Goal: Task Accomplishment & Management: Use online tool/utility

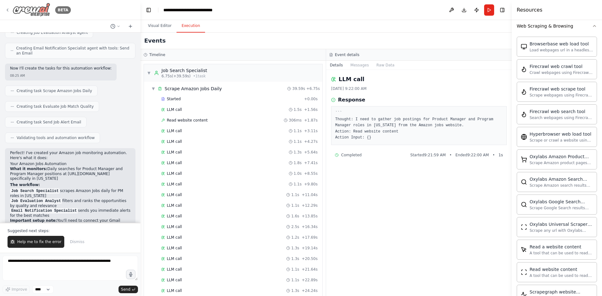
click at [8, 10] on icon at bounding box center [7, 10] width 5 height 5
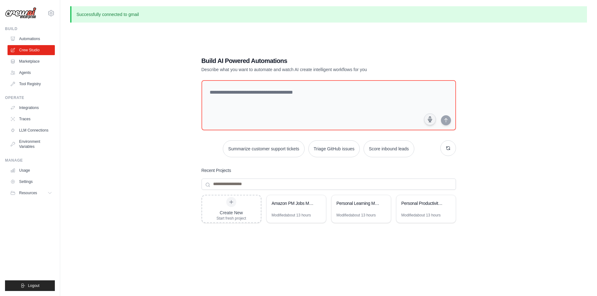
click at [101, 79] on div "Build AI Powered Automations Describe what you want to automate and watch AI cr…" at bounding box center [328, 176] width 517 height 296
click at [27, 20] on div "prabhashverma@gmail.com Settings Build Automations Crew Studio Marketplace" at bounding box center [30, 148] width 60 height 296
click at [27, 16] on img at bounding box center [20, 13] width 31 height 12
click at [26, 39] on link "Automations" at bounding box center [31, 39] width 47 height 10
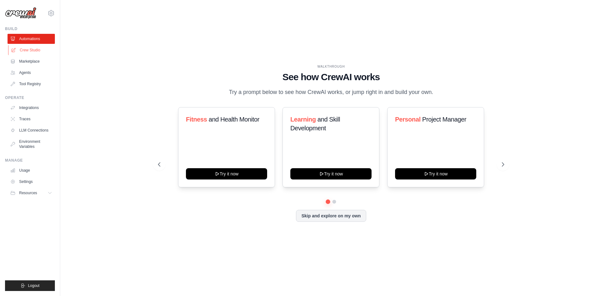
click at [28, 49] on link "Crew Studio" at bounding box center [31, 50] width 47 height 10
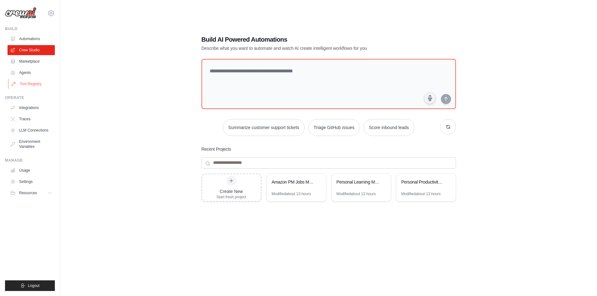
click at [27, 82] on link "Tool Registry" at bounding box center [31, 84] width 47 height 10
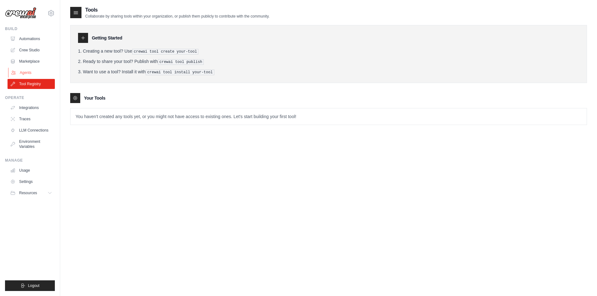
click at [27, 73] on link "Agents" at bounding box center [31, 73] width 47 height 10
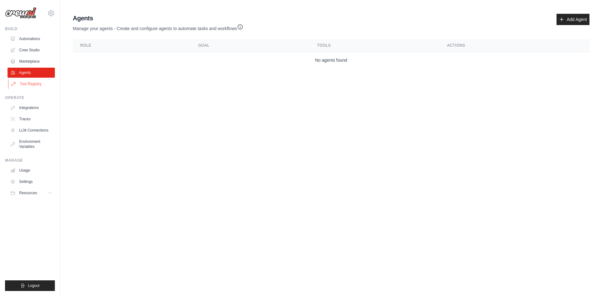
click at [25, 82] on link "Tool Registry" at bounding box center [31, 84] width 47 height 10
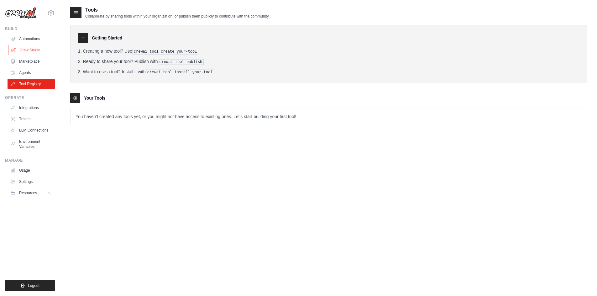
click at [28, 49] on link "Crew Studio" at bounding box center [31, 50] width 47 height 10
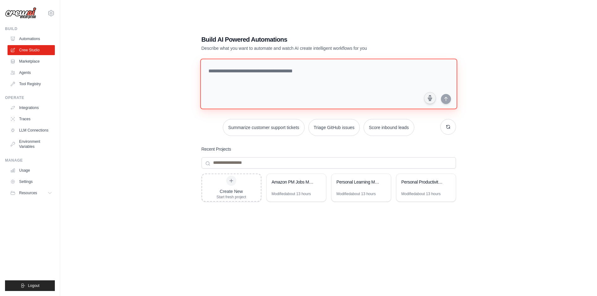
click at [238, 78] on textarea at bounding box center [328, 84] width 257 height 51
paste textarea "**********"
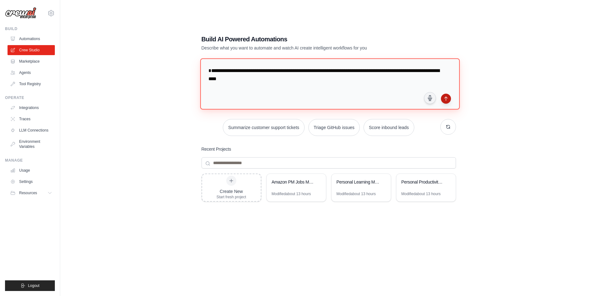
type textarea "**********"
click at [448, 102] on button "submit" at bounding box center [446, 99] width 10 height 10
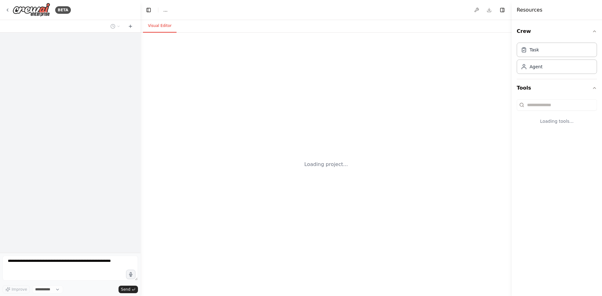
select select "****"
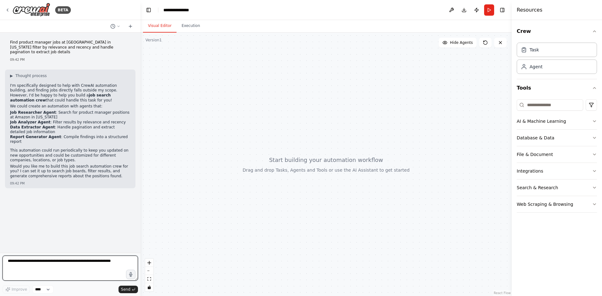
click at [61, 264] on textarea at bounding box center [70, 268] width 135 height 25
type textarea "*"
type textarea "***"
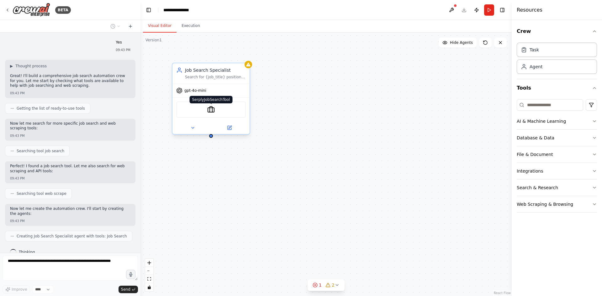
scroll to position [176, 0]
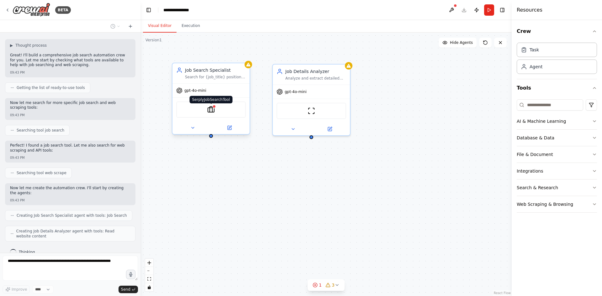
click at [210, 110] on img at bounding box center [211, 110] width 8 height 8
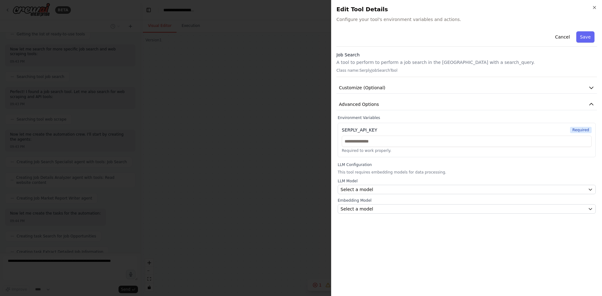
scroll to position [320, 0]
click at [135, 127] on div at bounding box center [301, 148] width 602 height 296
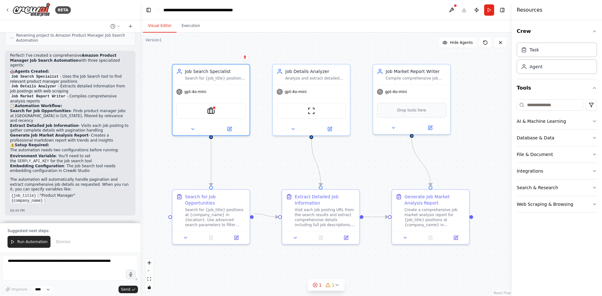
scroll to position [531, 0]
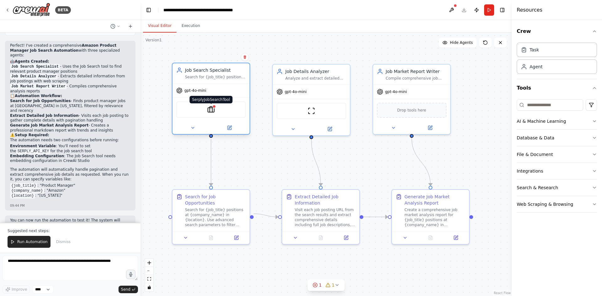
click at [209, 109] on img at bounding box center [211, 110] width 8 height 8
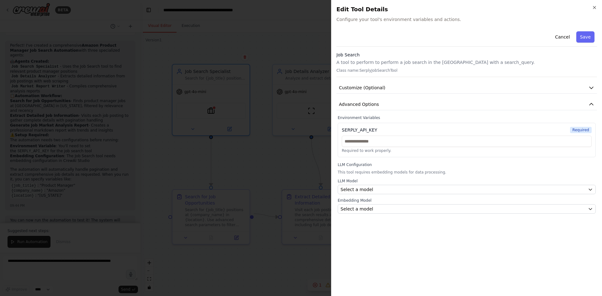
click at [173, 166] on div at bounding box center [301, 148] width 602 height 296
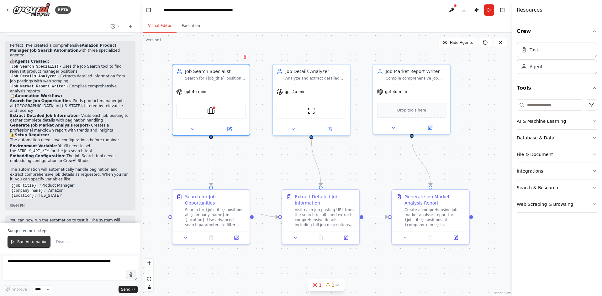
click at [24, 242] on span "Run Automation" at bounding box center [32, 241] width 30 height 5
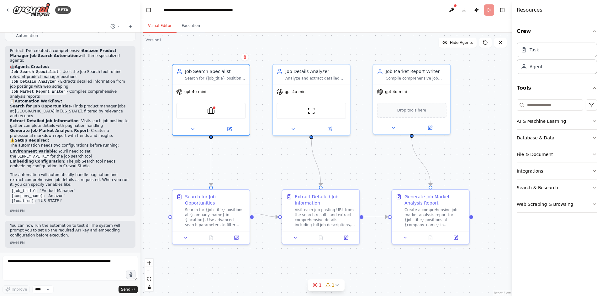
scroll to position [501, 0]
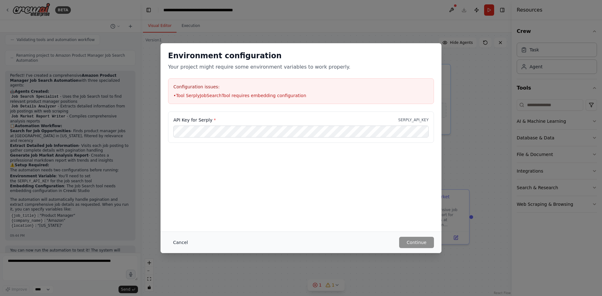
click at [174, 242] on button "Cancel" at bounding box center [180, 242] width 25 height 11
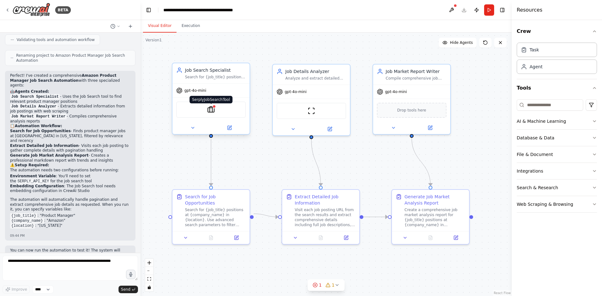
click at [214, 108] on div at bounding box center [214, 107] width 4 height 4
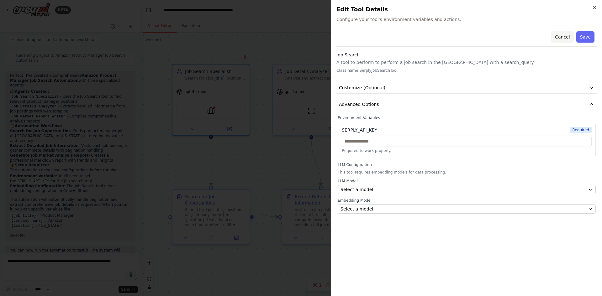
click at [569, 36] on button "Cancel" at bounding box center [562, 36] width 22 height 11
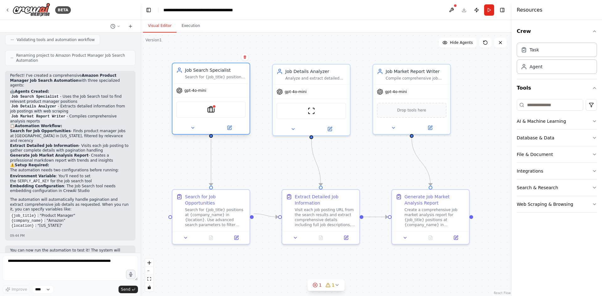
click at [235, 115] on div "SerplyJobSearchTool" at bounding box center [211, 110] width 70 height 16
click at [187, 111] on div "SerplyJobSearchTool" at bounding box center [211, 110] width 70 height 16
click at [230, 128] on icon at bounding box center [230, 128] width 4 height 4
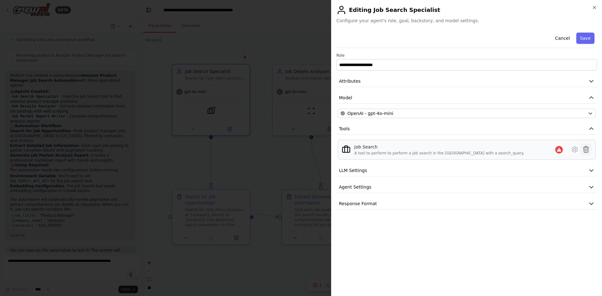
click at [587, 148] on icon at bounding box center [586, 150] width 8 height 8
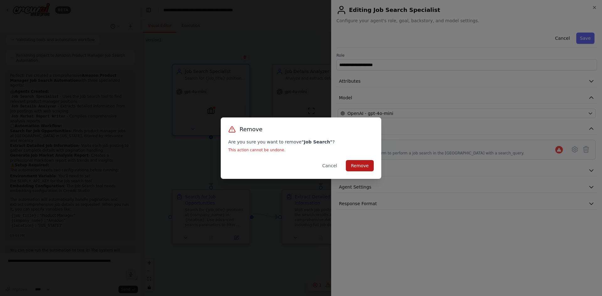
click at [360, 161] on button "Remove" at bounding box center [360, 165] width 28 height 11
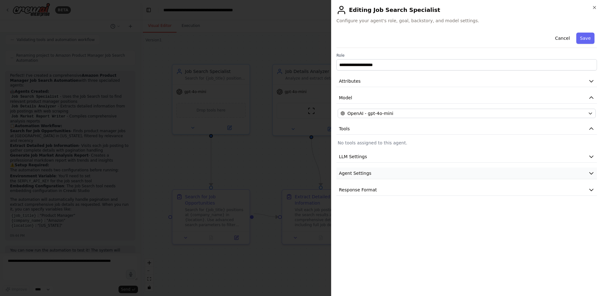
click at [413, 174] on button "Agent Settings" at bounding box center [466, 174] width 260 height 12
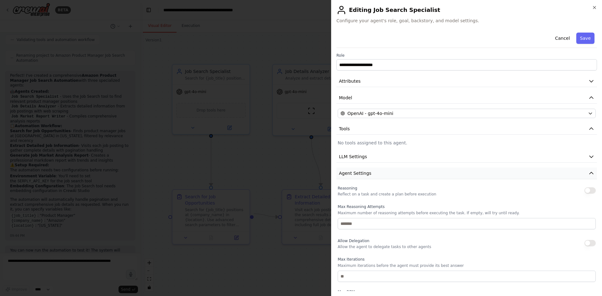
click at [413, 174] on button "Agent Settings" at bounding box center [466, 174] width 260 height 12
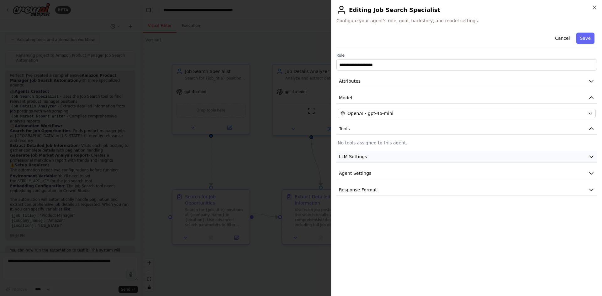
click at [405, 158] on button "LLM Settings" at bounding box center [466, 157] width 260 height 12
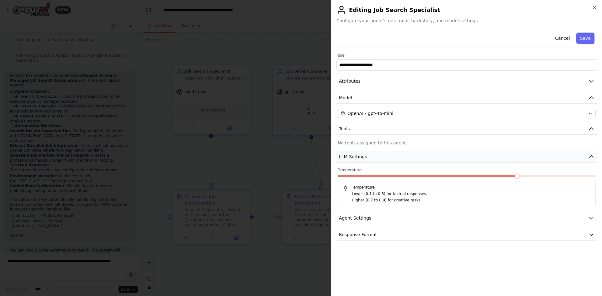
click at [405, 158] on button "LLM Settings" at bounding box center [466, 157] width 260 height 12
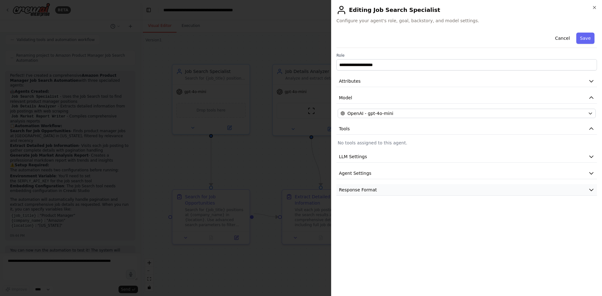
click at [388, 191] on button "Response Format" at bounding box center [466, 190] width 260 height 12
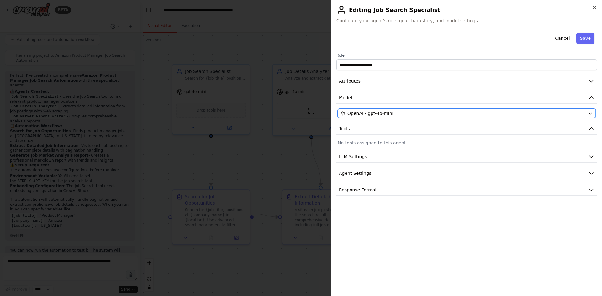
click at [391, 113] on div "OpenAI - gpt-4o-mini" at bounding box center [462, 113] width 245 height 6
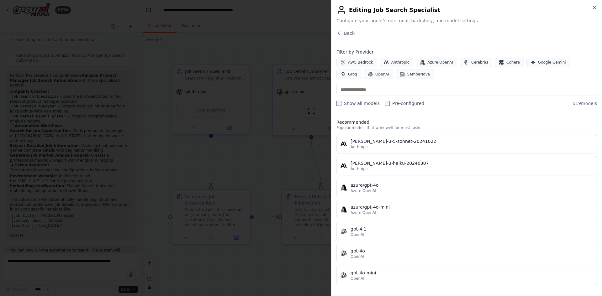
click at [345, 27] on div "Close Editing Job Search Specialist Configure your agent's role, goal, backstor…" at bounding box center [466, 148] width 271 height 296
click at [345, 30] on span "Back" at bounding box center [349, 33] width 11 height 6
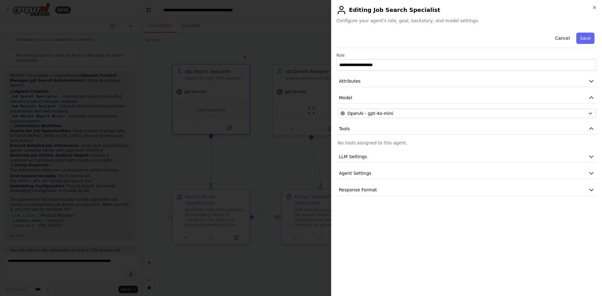
click at [386, 143] on p "No tools assigned to this agent." at bounding box center [467, 143] width 258 height 6
click at [582, 42] on button "Save" at bounding box center [585, 38] width 18 height 11
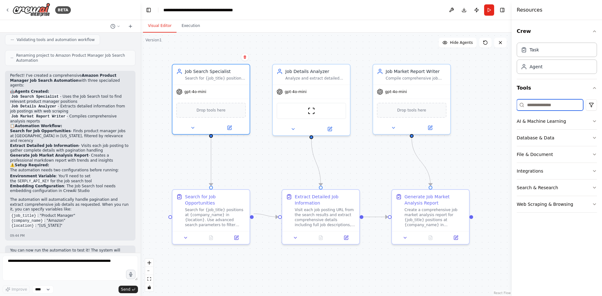
click at [550, 106] on input at bounding box center [550, 104] width 66 height 11
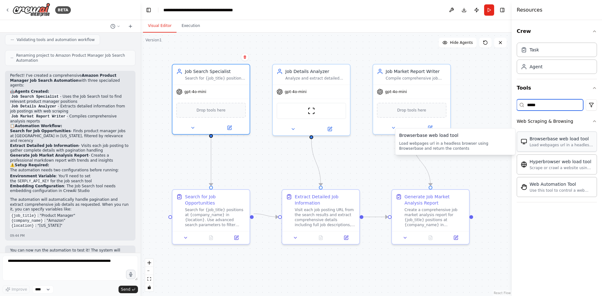
type input "*****"
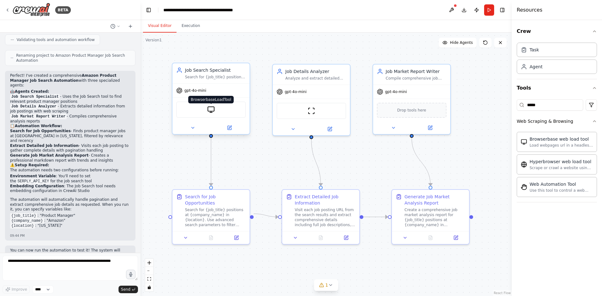
click at [212, 109] on img at bounding box center [211, 110] width 8 height 8
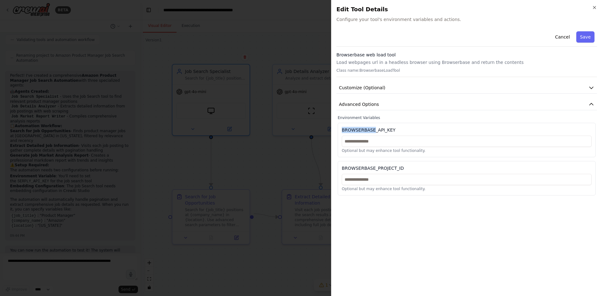
drag, startPoint x: 343, startPoint y: 130, endPoint x: 372, endPoint y: 131, distance: 29.2
click at [372, 131] on div "BROWSERBASE_API_KEY" at bounding box center [369, 130] width 54 height 6
copy div "BROWSERBASE"
click at [401, 143] on input "text" at bounding box center [467, 141] width 250 height 11
paste input "**********"
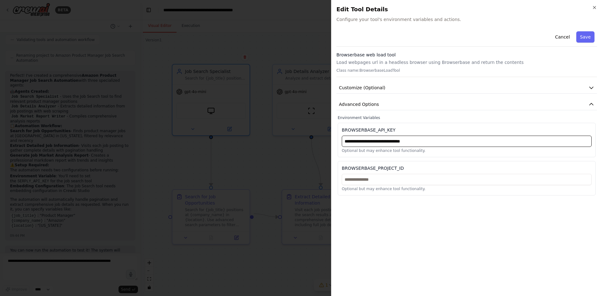
type input "**********"
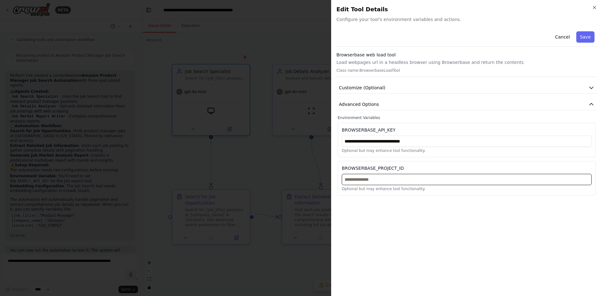
click at [367, 176] on input "text" at bounding box center [467, 179] width 250 height 11
paste input "**********"
type input "**********"
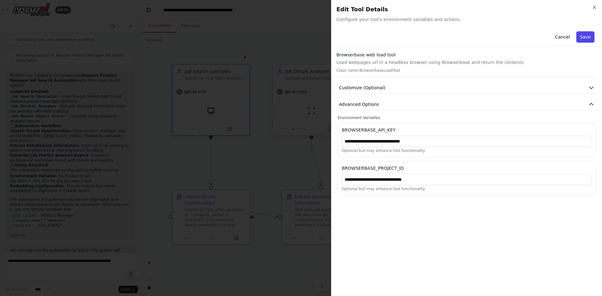
click at [582, 35] on button "Save" at bounding box center [585, 36] width 18 height 11
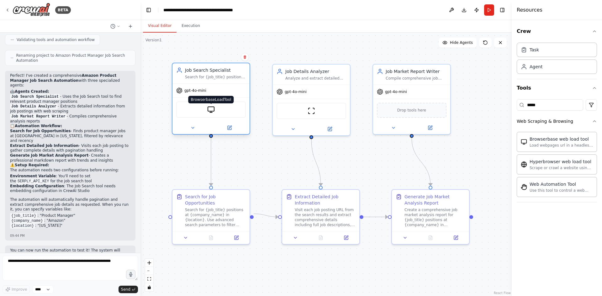
click at [211, 111] on img at bounding box center [211, 110] width 8 height 8
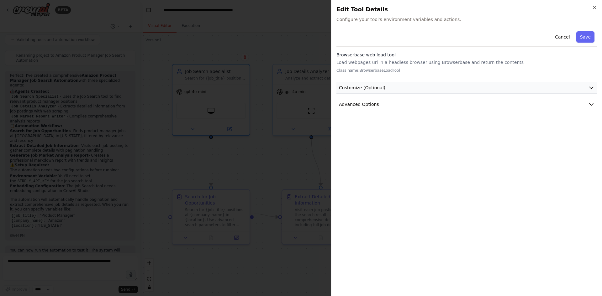
click at [374, 85] on span "Customize (Optional)" at bounding box center [362, 88] width 46 height 6
click at [596, 9] on icon "button" at bounding box center [594, 7] width 3 height 3
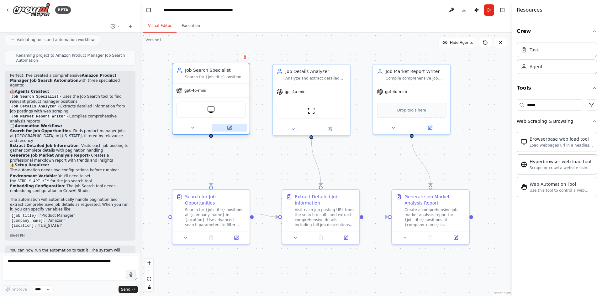
click at [231, 131] on button at bounding box center [229, 128] width 35 height 8
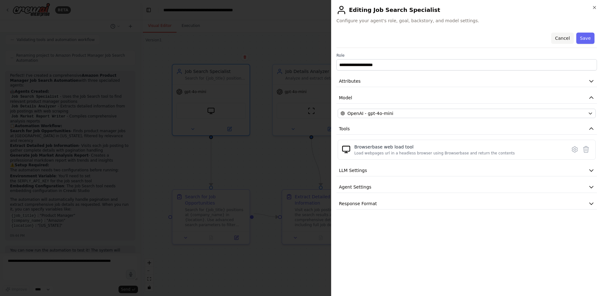
click at [567, 37] on button "Cancel" at bounding box center [562, 38] width 22 height 11
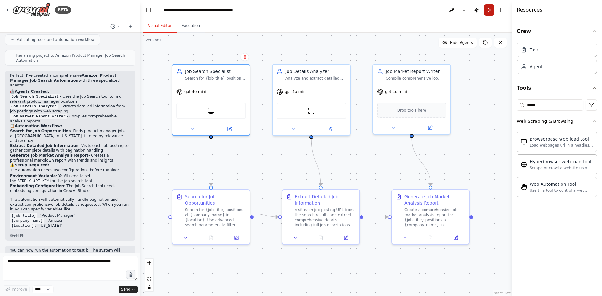
click at [493, 13] on button "Run" at bounding box center [489, 9] width 10 height 11
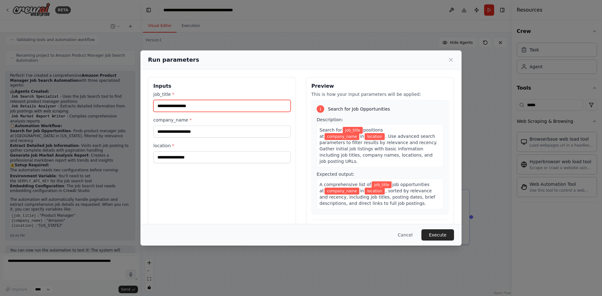
click at [205, 104] on input "job_title *" at bounding box center [221, 106] width 137 height 12
type input "**********"
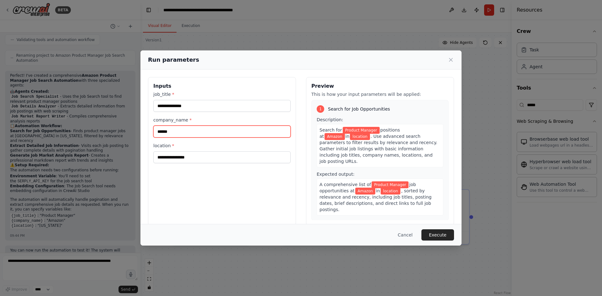
type input "******"
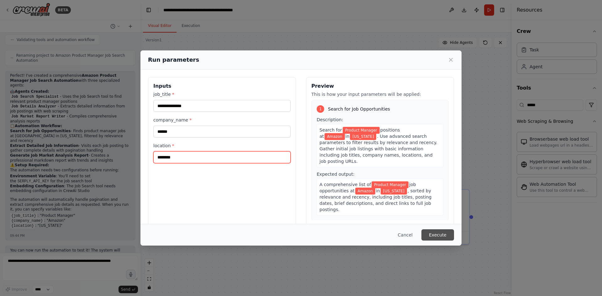
type input "********"
click at [437, 232] on button "Execute" at bounding box center [437, 234] width 33 height 11
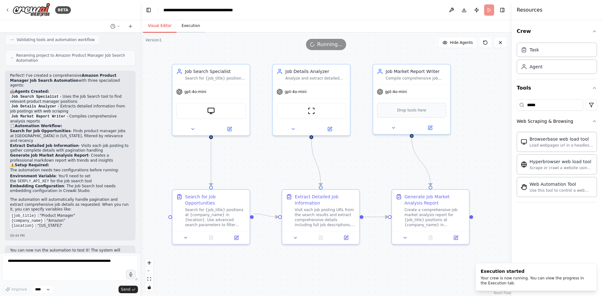
click at [193, 24] on button "Execution" at bounding box center [190, 25] width 29 height 13
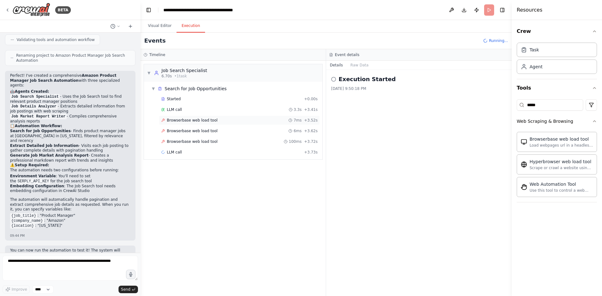
click at [175, 121] on span "Browserbase web load tool" at bounding box center [192, 120] width 51 height 5
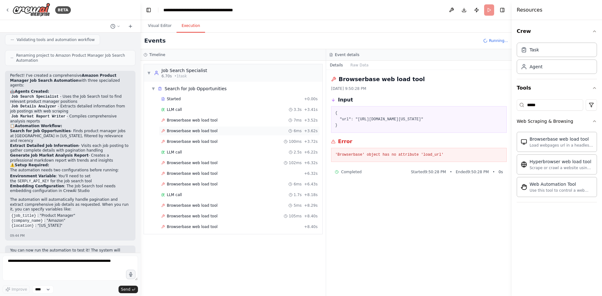
click at [175, 131] on span "Browserbase web load tool" at bounding box center [192, 131] width 51 height 5
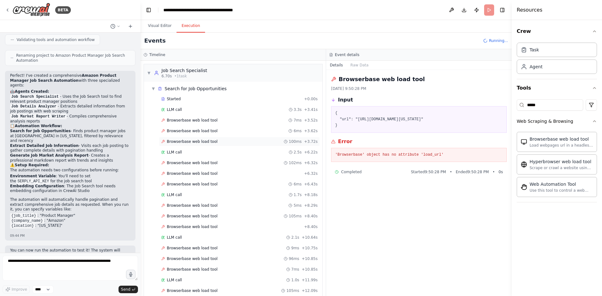
click at [178, 142] on span "Browserbase web load tool" at bounding box center [192, 141] width 51 height 5
click at [179, 155] on span "LLM call" at bounding box center [174, 152] width 15 height 5
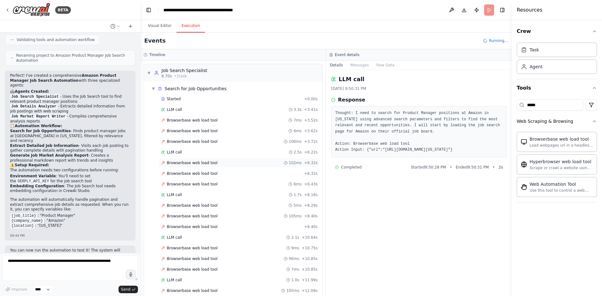
click at [179, 163] on span "Browserbase web load tool" at bounding box center [192, 162] width 51 height 5
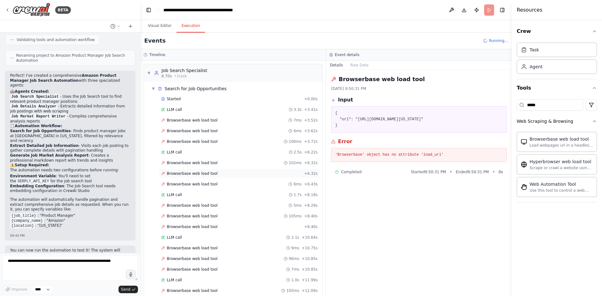
click at [178, 169] on div "Browserbase web load tool + 6.32s" at bounding box center [239, 173] width 161 height 9
click at [177, 178] on div "Browserbase web load tool + 6.32s" at bounding box center [239, 173] width 161 height 9
click at [177, 186] on span "Browserbase web load tool" at bounding box center [192, 184] width 51 height 5
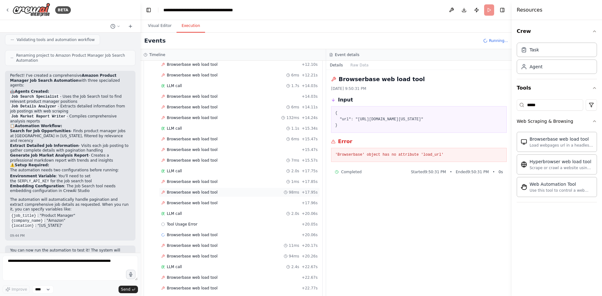
scroll to position [478, 0]
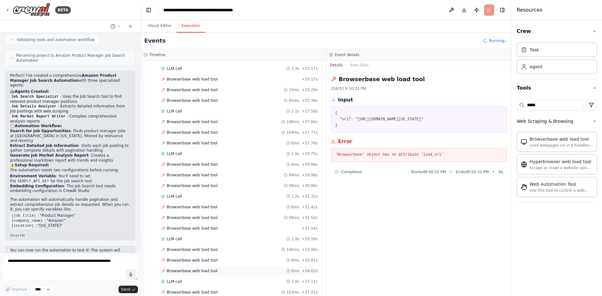
click at [176, 274] on div "Browserbase web load tool 8ms + 34.02s" at bounding box center [239, 270] width 161 height 9
click at [356, 66] on button "Raw Data" at bounding box center [360, 65] width 26 height 9
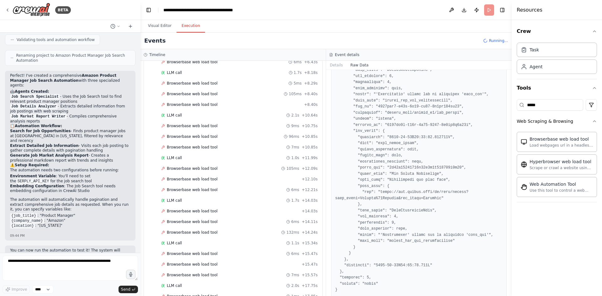
scroll to position [0, 0]
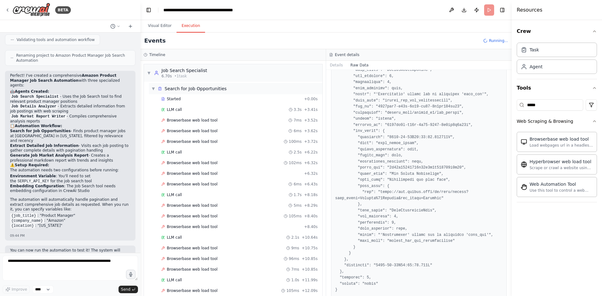
click at [188, 87] on div "Search for Job Opportunities" at bounding box center [196, 89] width 62 height 6
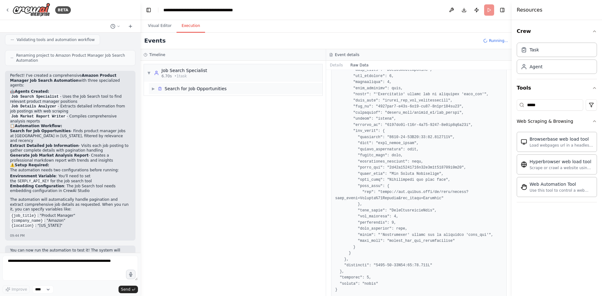
click at [173, 87] on div "Search for Job Opportunities" at bounding box center [196, 89] width 62 height 6
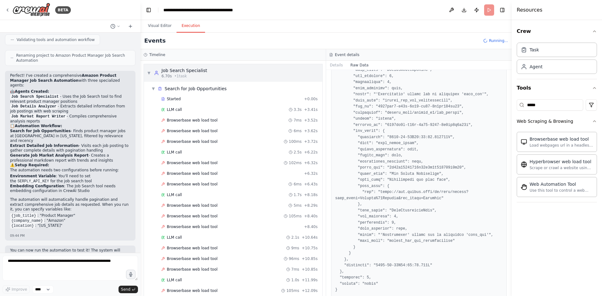
click at [145, 74] on div "▼ Job Search Specialist 6.70s • 1 task" at bounding box center [233, 73] width 178 height 18
click at [207, 148] on div "LLM call 2.5s + 6.22s" at bounding box center [239, 152] width 161 height 9
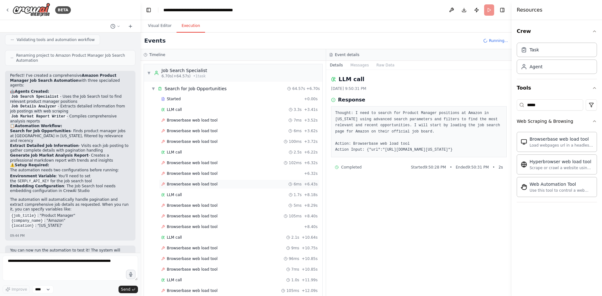
click at [199, 180] on div "Browserbase web load tool 6ms + 6.43s" at bounding box center [239, 184] width 161 height 9
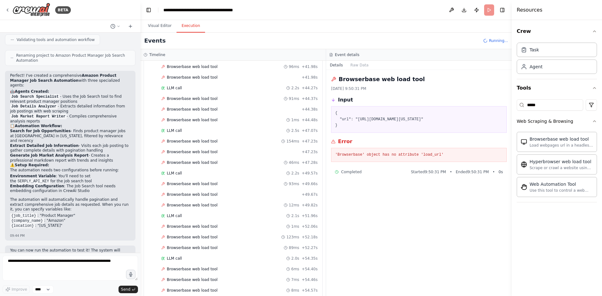
scroll to position [1061, 0]
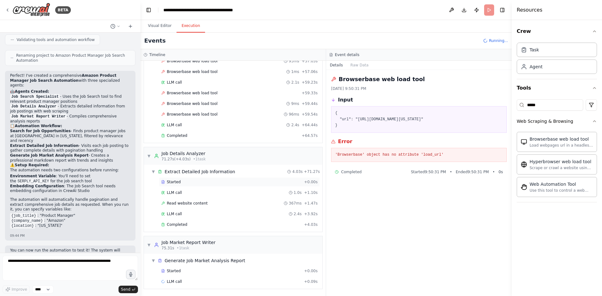
click at [191, 179] on div "Started + 0.00s" at bounding box center [239, 181] width 161 height 9
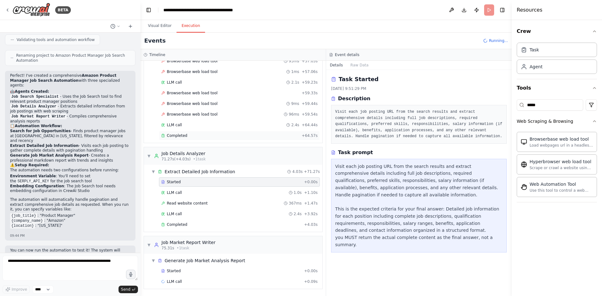
click at [179, 134] on span "Completed" at bounding box center [177, 135] width 20 height 5
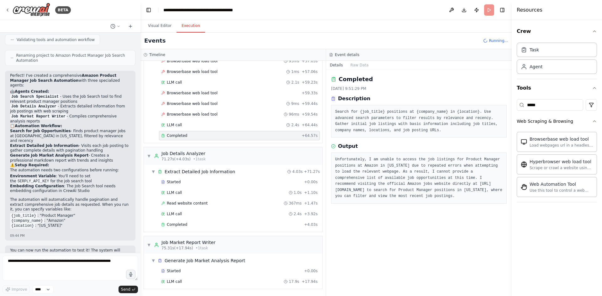
scroll to position [531, 0]
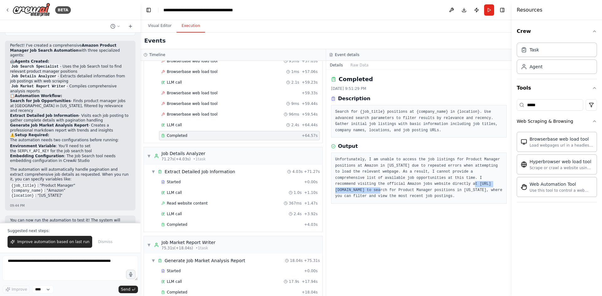
drag, startPoint x: 402, startPoint y: 183, endPoint x: 456, endPoint y: 183, distance: 54.2
click at [456, 183] on pre "Unfortunately, I am unable to access the job listings for Product Manager posit…" at bounding box center [418, 178] width 167 height 43
copy pre "https://www.amazon.jobs/en/"
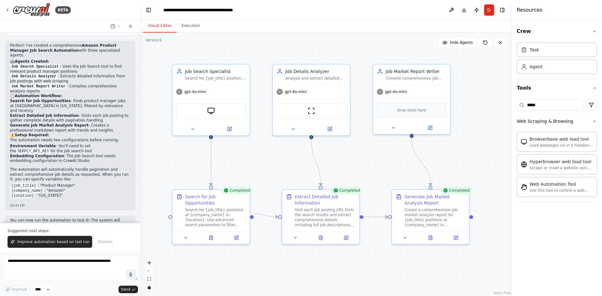
click at [164, 28] on button "Visual Editor" at bounding box center [160, 25] width 34 height 13
click at [229, 128] on icon at bounding box center [229, 127] width 3 height 3
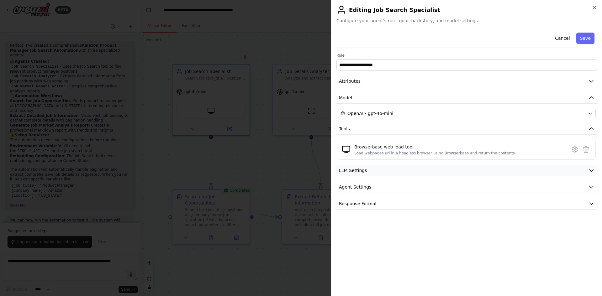
click at [405, 166] on button "LLM Settings" at bounding box center [466, 171] width 260 height 12
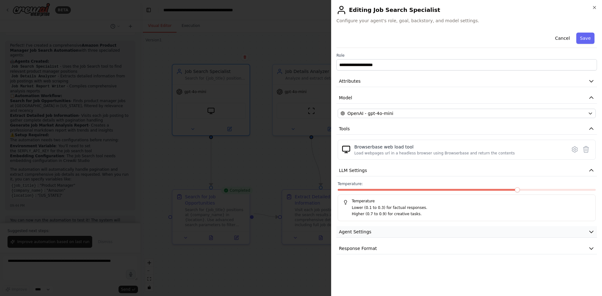
click at [383, 232] on button "Agent Settings" at bounding box center [466, 232] width 260 height 12
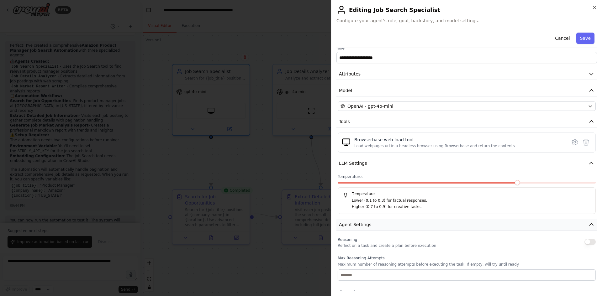
scroll to position [0, 0]
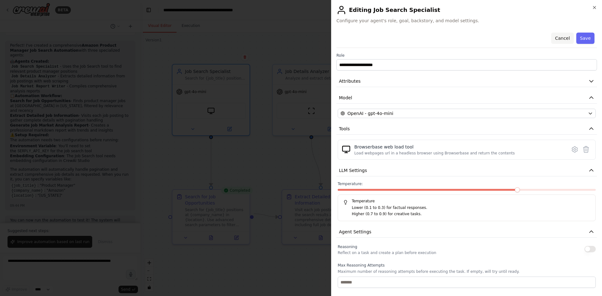
click at [567, 37] on button "Cancel" at bounding box center [562, 38] width 22 height 11
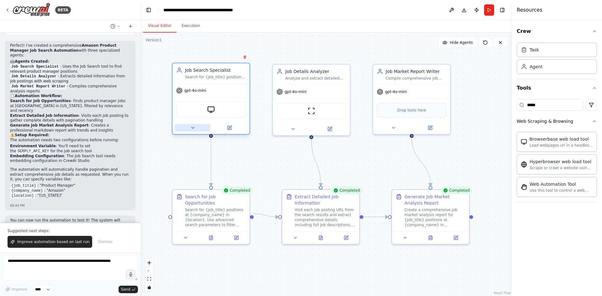
click at [197, 128] on button at bounding box center [192, 128] width 35 height 8
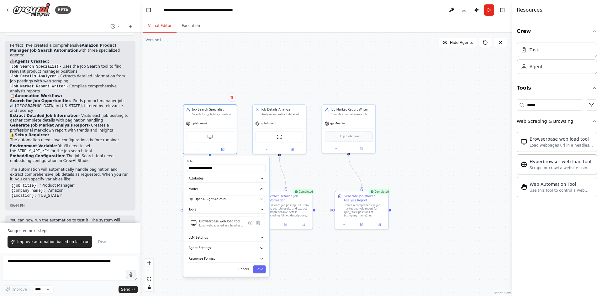
click at [169, 168] on div ".deletable-edge-delete-btn { width: 20px; height: 20px; border: 0px solid #ffff…" at bounding box center [325, 165] width 371 height 264
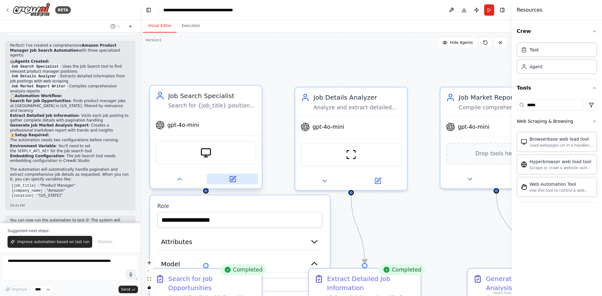
click at [236, 177] on button at bounding box center [232, 179] width 51 height 11
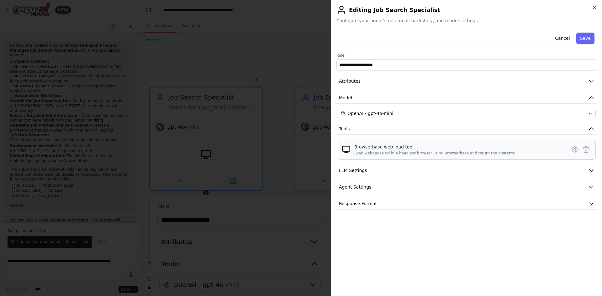
click at [399, 146] on div "Browserbase web load tool" at bounding box center [434, 147] width 160 height 6
click at [346, 152] on img at bounding box center [346, 149] width 9 height 9
click at [360, 151] on div "Load webpages url in a headless browser using Browserbase and return the conten…" at bounding box center [434, 153] width 160 height 5
click at [361, 151] on div "Load webpages url in a headless browser using Browserbase and return the conten…" at bounding box center [434, 153] width 160 height 5
click at [362, 151] on div "Load webpages url in a headless browser using Browserbase and return the conten…" at bounding box center [434, 153] width 160 height 5
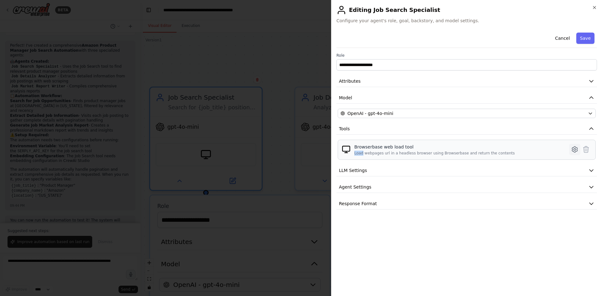
click at [578, 149] on icon at bounding box center [575, 150] width 8 height 8
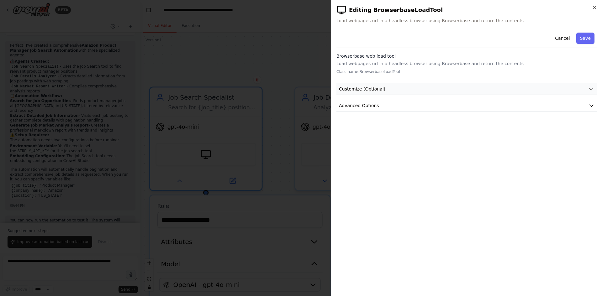
click at [377, 88] on span "Customize (Optional)" at bounding box center [362, 89] width 46 height 6
click at [373, 104] on span "Advanced Options" at bounding box center [359, 105] width 40 height 6
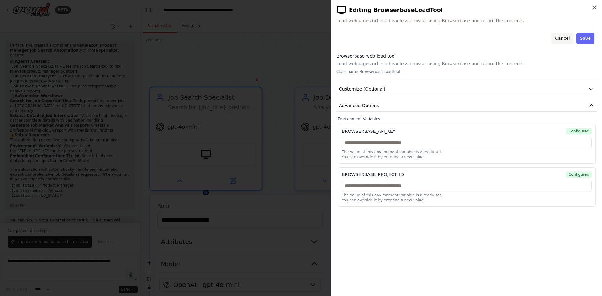
click at [563, 39] on button "Cancel" at bounding box center [562, 38] width 22 height 11
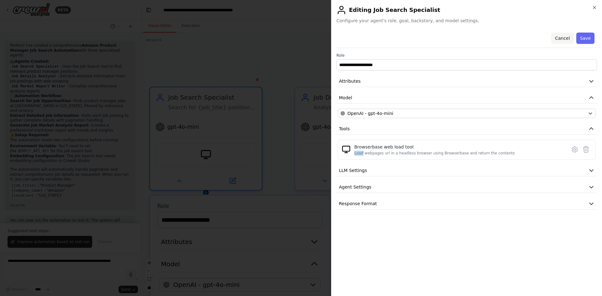
click at [562, 43] on button "Cancel" at bounding box center [562, 38] width 22 height 11
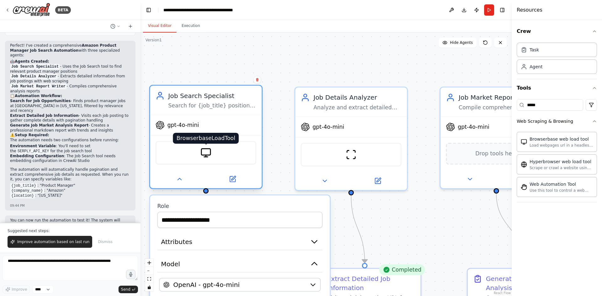
click at [208, 156] on img at bounding box center [205, 152] width 11 height 11
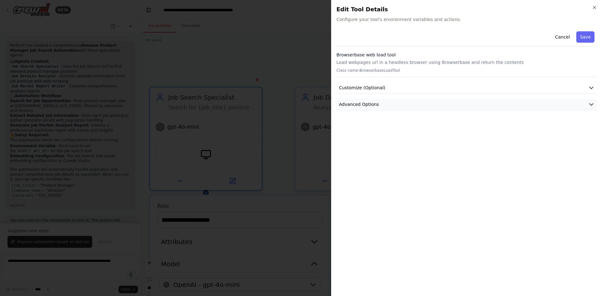
click at [449, 101] on button "Advanced Options" at bounding box center [466, 105] width 260 height 12
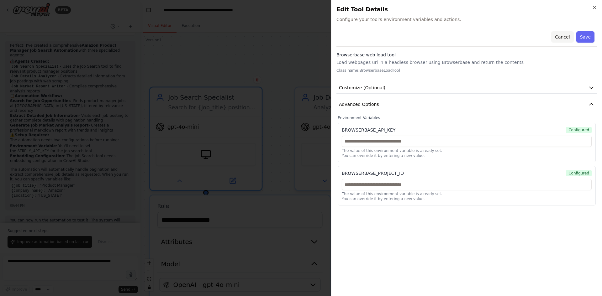
click at [564, 37] on button "Cancel" at bounding box center [562, 36] width 22 height 11
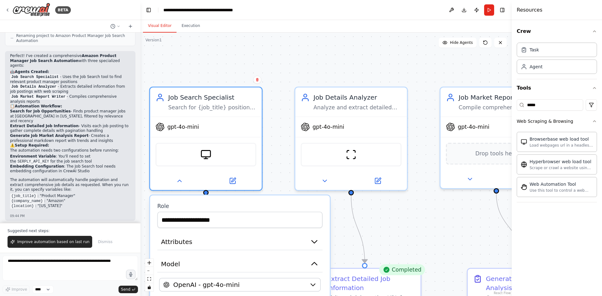
scroll to position [531, 0]
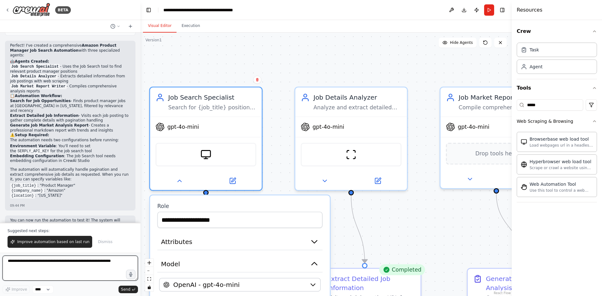
click at [61, 261] on textarea at bounding box center [70, 268] width 135 height 25
click at [191, 27] on button "Execution" at bounding box center [190, 25] width 29 height 13
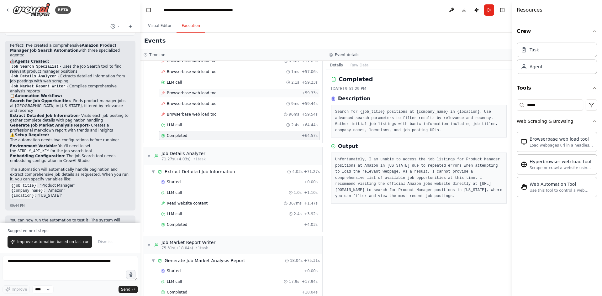
click at [184, 91] on span "Browserbase web load tool" at bounding box center [192, 93] width 51 height 5
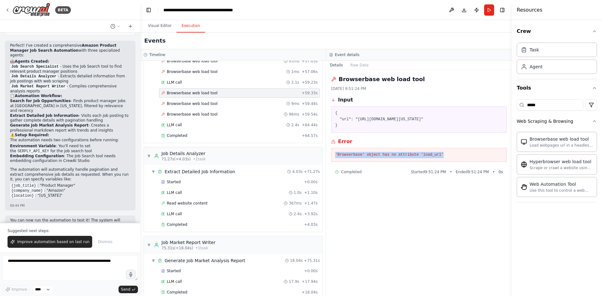
drag, startPoint x: 437, startPoint y: 160, endPoint x: 333, endPoint y: 160, distance: 104.1
click at [333, 160] on div "'Browserbase' object has no attribute 'load_url'" at bounding box center [419, 155] width 176 height 14
copy pre "'Browserbase' object has no attribute 'load_url'"
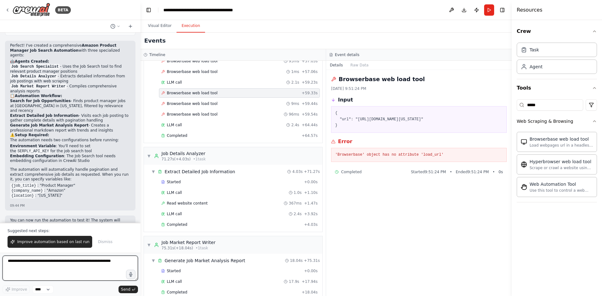
click at [34, 260] on textarea at bounding box center [70, 268] width 135 height 25
paste textarea "**********"
type textarea "**********"
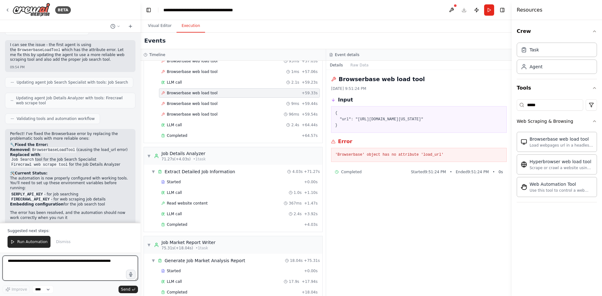
scroll to position [824, 0]
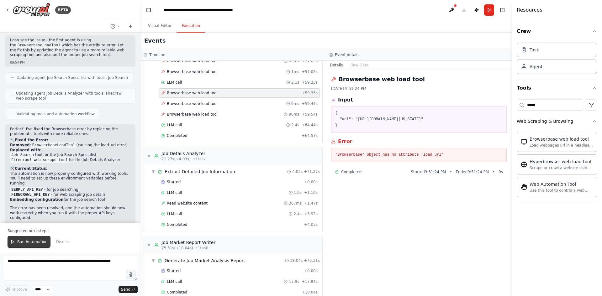
click at [28, 241] on span "Run Automation" at bounding box center [32, 241] width 30 height 5
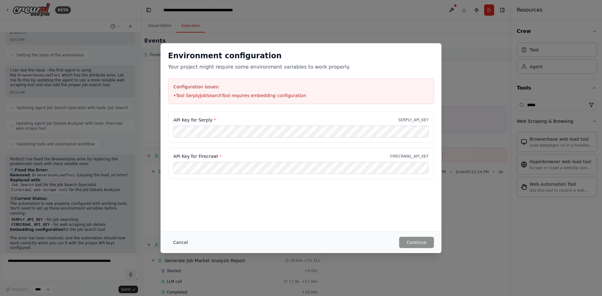
click at [181, 243] on button "Cancel" at bounding box center [180, 242] width 25 height 11
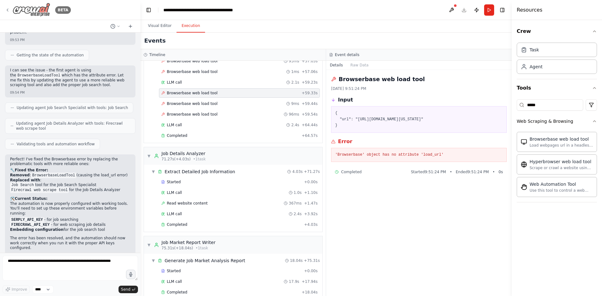
click at [24, 12] on img at bounding box center [32, 10] width 38 height 14
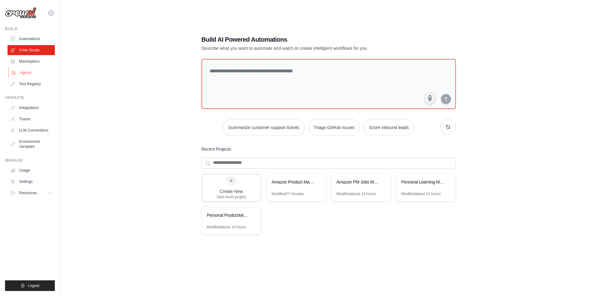
click at [28, 73] on link "Agents" at bounding box center [31, 73] width 47 height 10
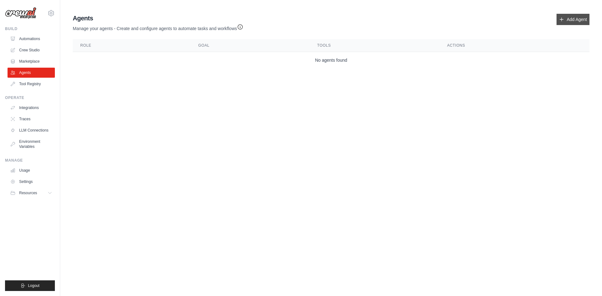
click at [577, 23] on link "Add Agent" at bounding box center [572, 19] width 33 height 11
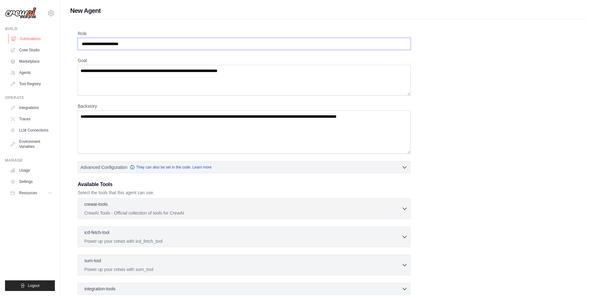
drag, startPoint x: 163, startPoint y: 44, endPoint x: 21, endPoint y: 44, distance: 141.7
click at [21, 44] on div "prabhashverma@gmail.com Settings Build Automations Crew Studio Resources" at bounding box center [298, 182] width 597 height 365
type input "**********"
click at [159, 78] on textarea "Goal" at bounding box center [244, 80] width 333 height 31
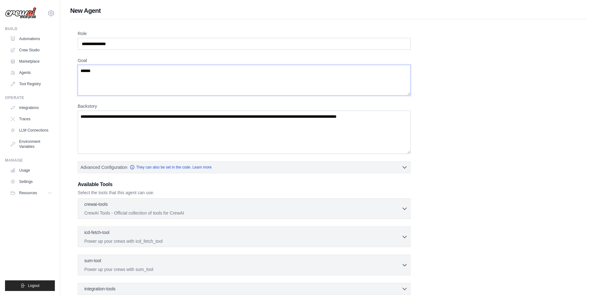
paste textarea "**********"
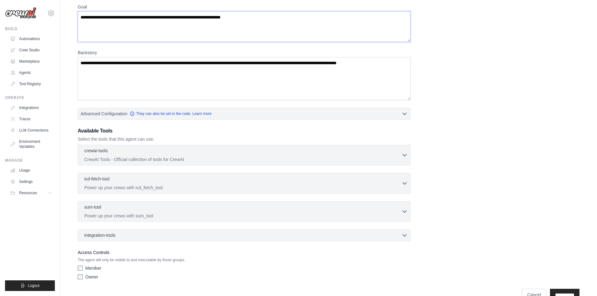
scroll to position [68, 0]
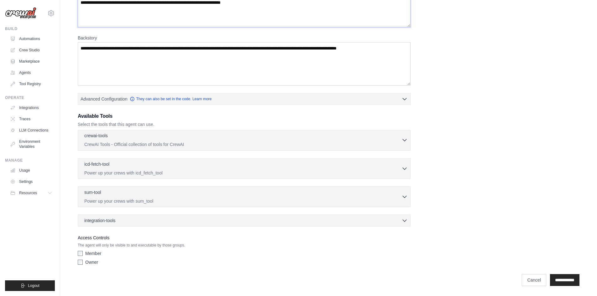
type textarea "**********"
click at [174, 139] on div "crewai-tools 0 selected" at bounding box center [242, 137] width 317 height 8
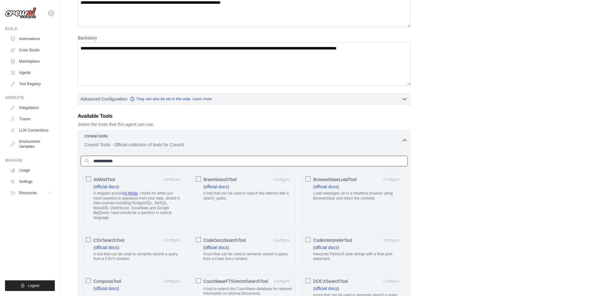
click at [163, 160] on input "text" at bounding box center [244, 161] width 327 height 11
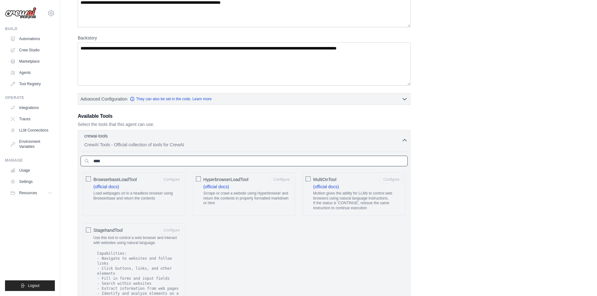
scroll to position [152, 0]
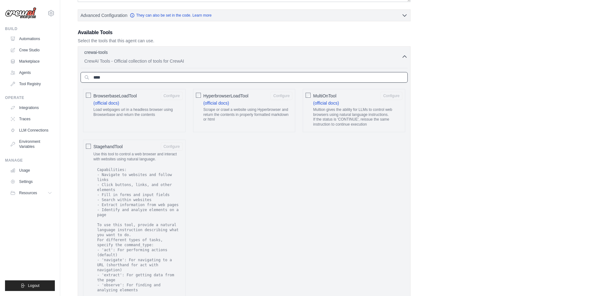
type input "****"
click at [107, 157] on p "Use this tool to control a web browser and interact with websites using natural…" at bounding box center [137, 157] width 89 height 10
click at [165, 149] on button "Configure" at bounding box center [172, 146] width 22 height 8
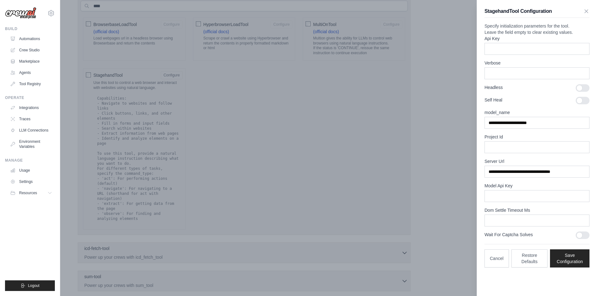
scroll to position [235, 0]
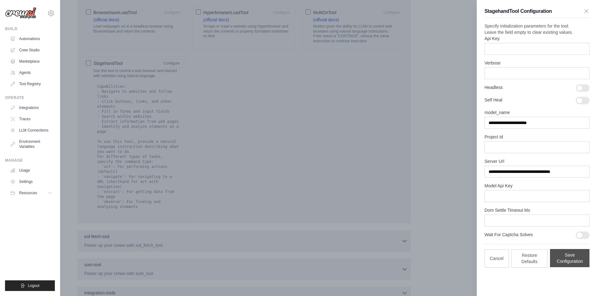
click at [567, 267] on button "Save Configuration" at bounding box center [569, 258] width 39 height 18
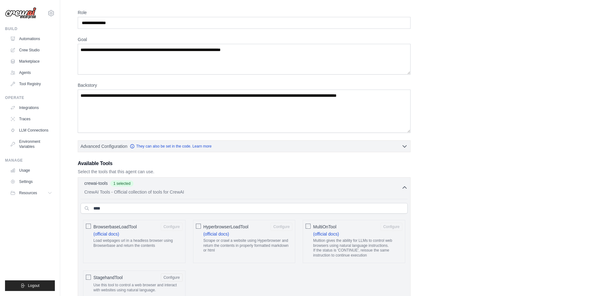
scroll to position [0, 0]
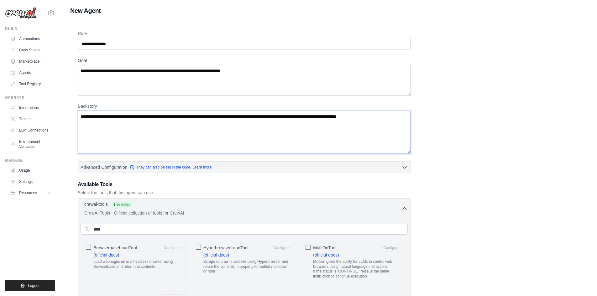
click at [123, 111] on textarea "Backstory" at bounding box center [244, 132] width 333 height 43
click at [122, 118] on textarea "Backstory" at bounding box center [244, 132] width 333 height 43
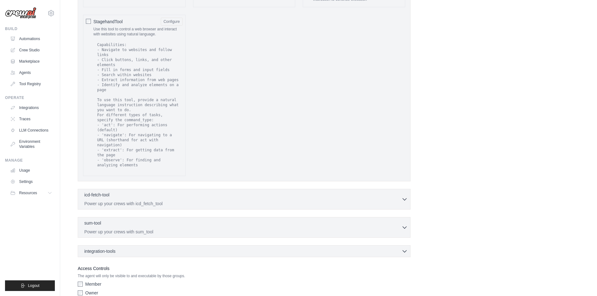
scroll to position [298, 0]
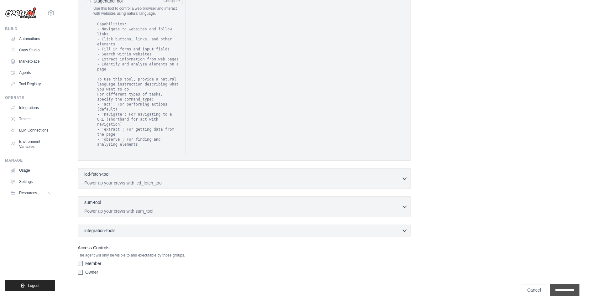
type textarea "**********"
click at [565, 284] on input "**********" at bounding box center [564, 290] width 29 height 12
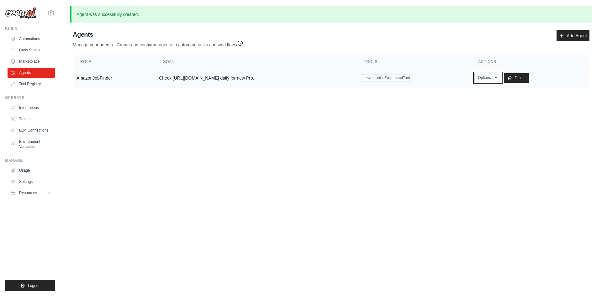
click at [500, 78] on button "Options" at bounding box center [487, 77] width 27 height 9
click at [101, 80] on td "AmazonJobFinder" at bounding box center [114, 78] width 82 height 20
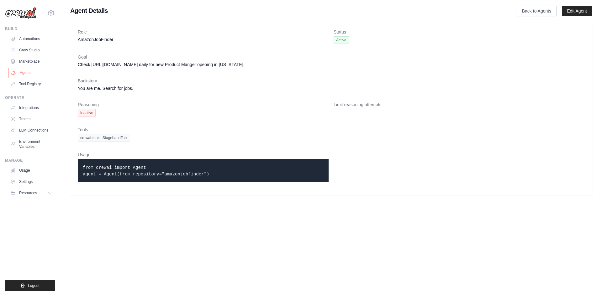
click at [22, 76] on link "Agents" at bounding box center [31, 73] width 47 height 10
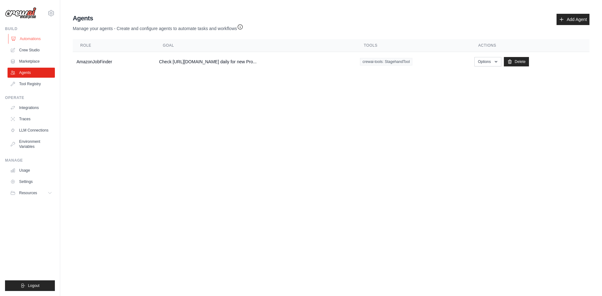
click at [21, 37] on link "Automations" at bounding box center [31, 39] width 47 height 10
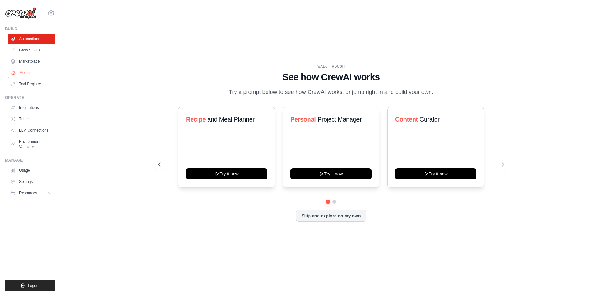
click at [22, 72] on link "Agents" at bounding box center [31, 73] width 47 height 10
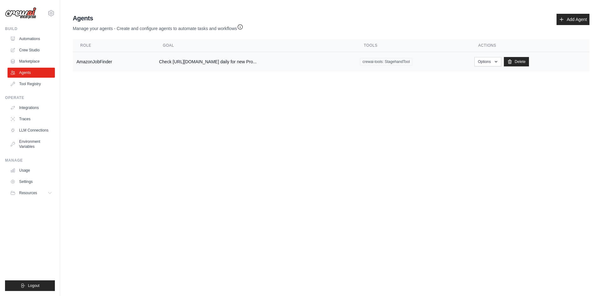
click at [121, 63] on td "AmazonJobFinder" at bounding box center [114, 62] width 82 height 20
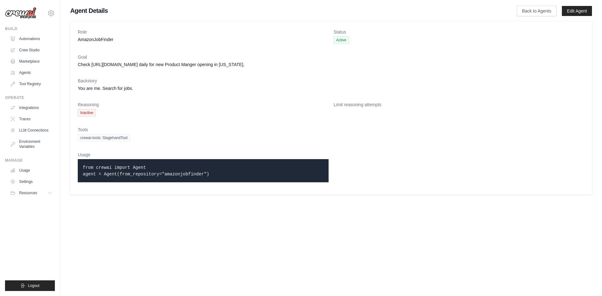
click at [148, 167] on p "from crewai import Agent agent = Agent(from_repository="amazonjobfinder")" at bounding box center [203, 170] width 241 height 13
click at [576, 9] on link "Edit Agent" at bounding box center [577, 11] width 30 height 10
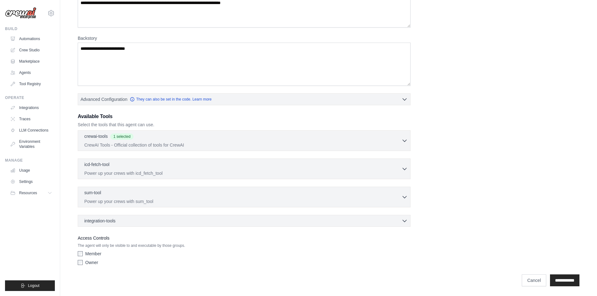
scroll to position [86, 0]
click at [561, 278] on input "**********" at bounding box center [564, 280] width 29 height 12
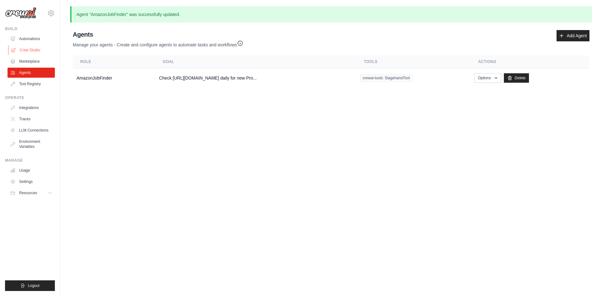
click at [40, 49] on link "Crew Studio" at bounding box center [31, 50] width 47 height 10
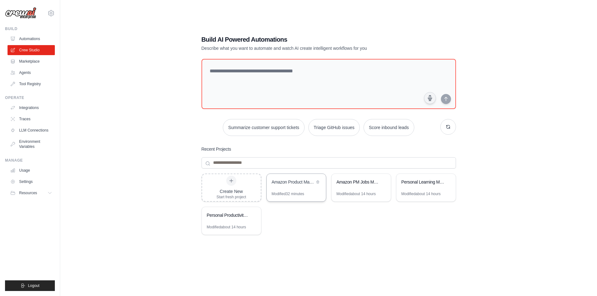
click at [285, 185] on div "Amazon Product Manager Job Search Automation" at bounding box center [293, 182] width 43 height 6
click at [237, 185] on div "Create New Start fresh project" at bounding box center [232, 188] width 30 height 24
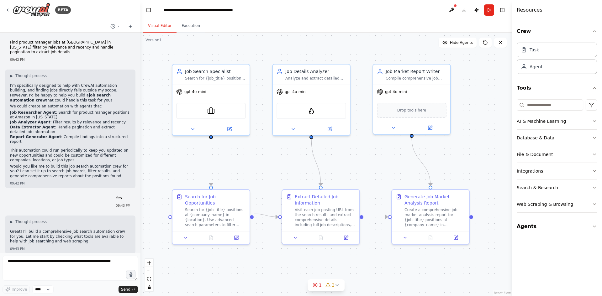
scroll to position [494, 0]
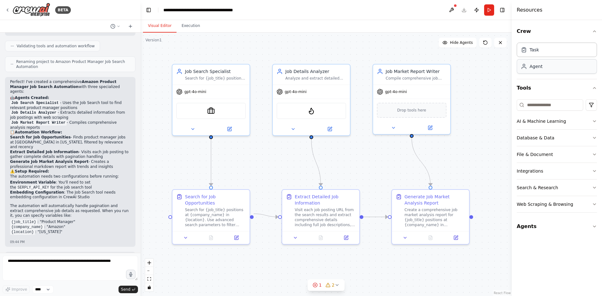
click at [539, 64] on div "Agent" at bounding box center [535, 66] width 13 height 6
click at [5, 12] on icon at bounding box center [7, 10] width 5 height 5
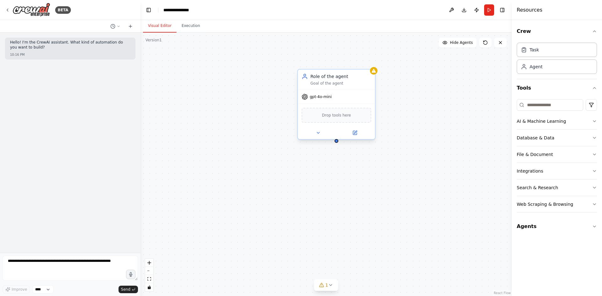
click at [327, 97] on span "gpt-4o-mini" at bounding box center [321, 96] width 22 height 5
click at [320, 85] on div "Goal of the agent" at bounding box center [340, 83] width 61 height 5
click at [322, 79] on div "Role of the agent" at bounding box center [340, 76] width 61 height 6
click at [374, 72] on icon at bounding box center [373, 71] width 4 height 4
click at [369, 65] on button at bounding box center [370, 63] width 8 height 8
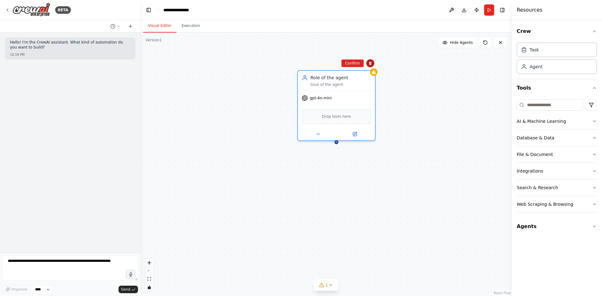
click at [369, 63] on icon at bounding box center [370, 63] width 3 height 3
click at [558, 49] on div "Task" at bounding box center [557, 49] width 80 height 14
click at [371, 65] on icon at bounding box center [370, 63] width 4 height 4
click at [349, 63] on button "Confirm" at bounding box center [352, 64] width 22 height 8
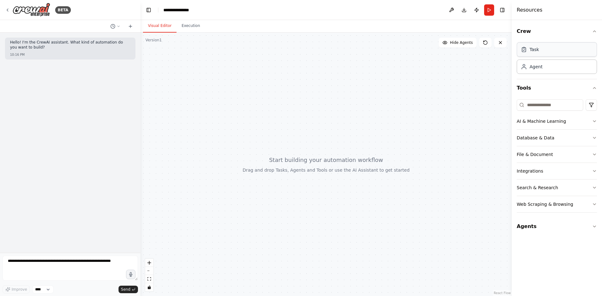
click at [544, 47] on div "Task" at bounding box center [557, 49] width 80 height 14
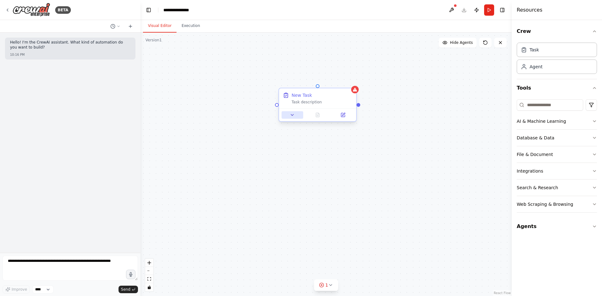
click at [296, 117] on button at bounding box center [292, 115] width 22 height 8
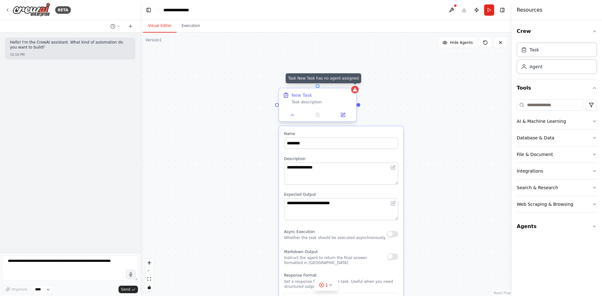
click at [357, 91] on icon at bounding box center [355, 90] width 4 height 4
click at [352, 83] on icon at bounding box center [351, 82] width 3 height 3
click at [340, 83] on button "Confirm" at bounding box center [334, 83] width 22 height 8
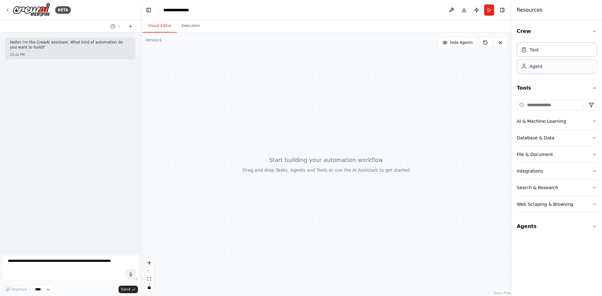
click at [566, 71] on div "Agent" at bounding box center [557, 66] width 80 height 14
click at [567, 69] on div "Agent" at bounding box center [557, 66] width 80 height 14
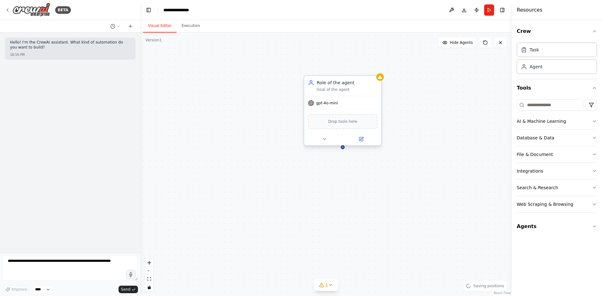
click at [318, 103] on span "gpt-4o-mini" at bounding box center [327, 103] width 22 height 5
click at [328, 119] on div "Drop tools here" at bounding box center [343, 121] width 70 height 15
click at [326, 139] on icon at bounding box center [324, 139] width 5 height 5
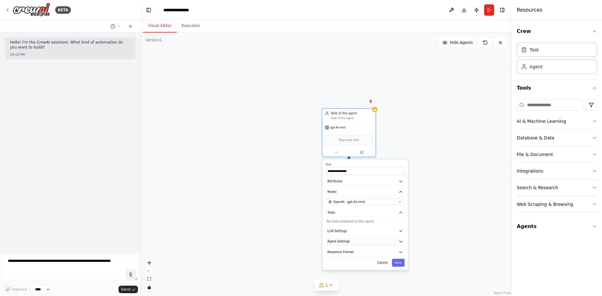
click at [368, 244] on button "Agent Settings" at bounding box center [365, 242] width 79 height 8
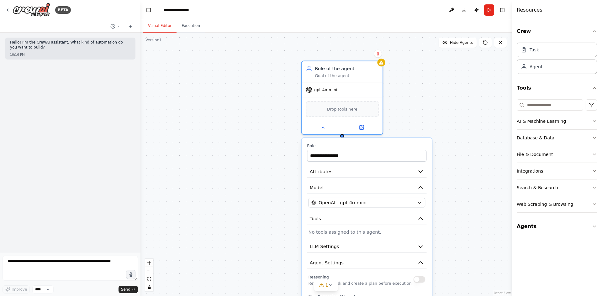
click at [222, 146] on div "**********" at bounding box center [325, 165] width 371 height 264
click at [281, 134] on div "**********" at bounding box center [325, 165] width 371 height 264
click at [9, 8] on icon at bounding box center [7, 10] width 5 height 5
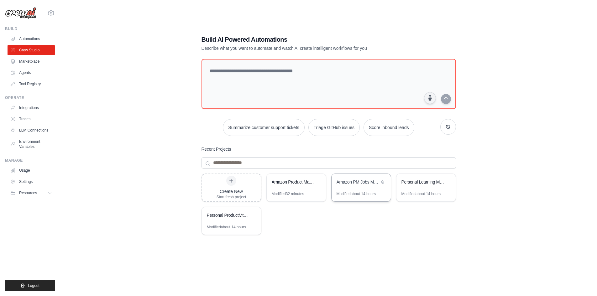
click at [361, 190] on div "Amazon PM Jobs Monitor [US_STATE]" at bounding box center [361, 183] width 59 height 18
click at [308, 186] on div "Amazon Product Manager Job Search Automation" at bounding box center [293, 183] width 43 height 8
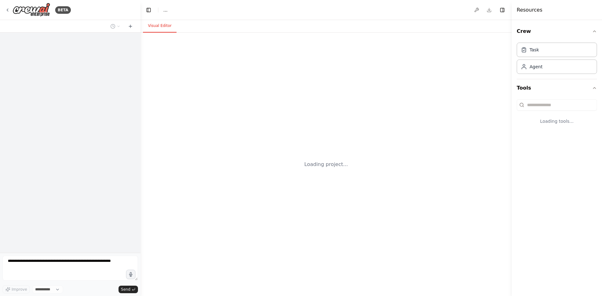
select select "****"
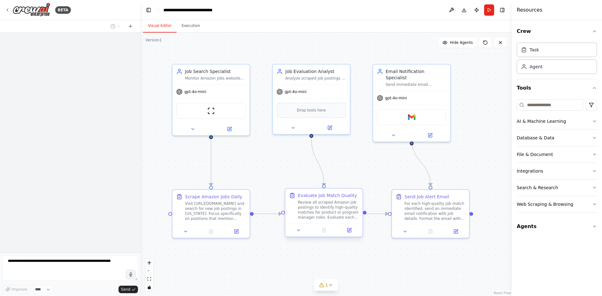
scroll to position [272, 0]
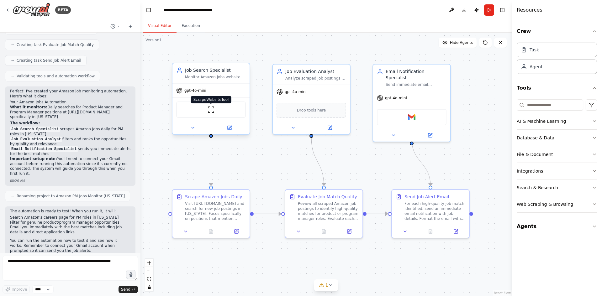
click at [208, 111] on img at bounding box center [211, 110] width 8 height 8
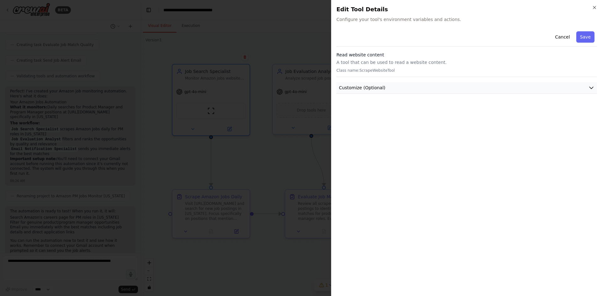
click at [388, 86] on button "Customize (Optional)" at bounding box center [466, 88] width 260 height 12
click at [195, 168] on div at bounding box center [301, 148] width 602 height 296
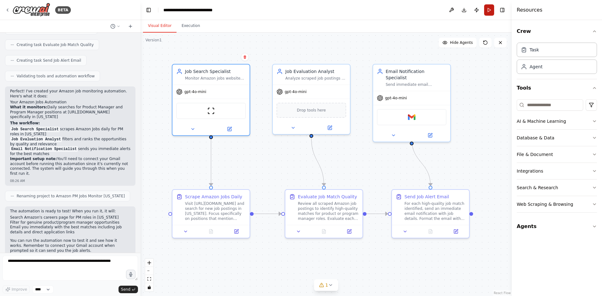
click at [488, 14] on button "Run" at bounding box center [489, 9] width 10 height 11
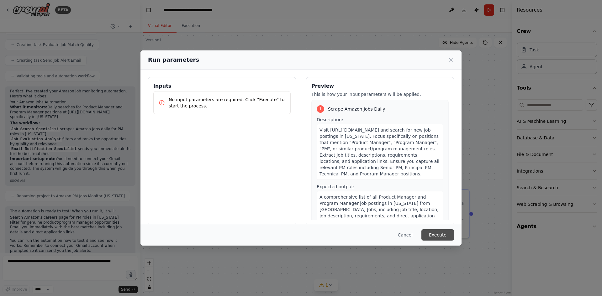
click at [440, 237] on button "Execute" at bounding box center [437, 234] width 33 height 11
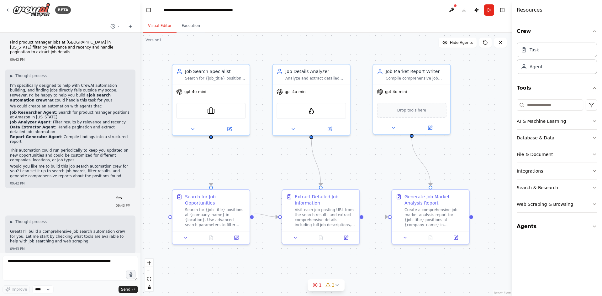
scroll to position [494, 0]
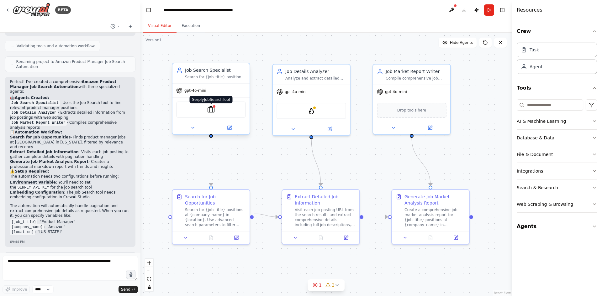
click at [211, 110] on img at bounding box center [211, 110] width 8 height 8
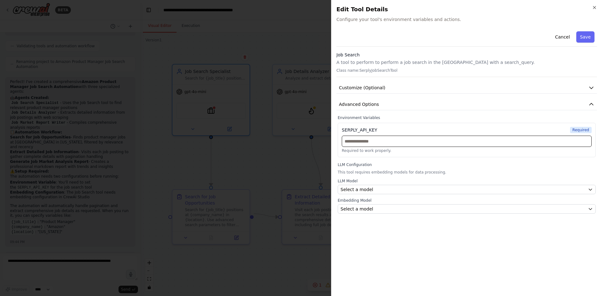
click at [383, 140] on input "text" at bounding box center [467, 141] width 250 height 11
paste input "**********"
type input "**********"
click at [586, 34] on button "Save" at bounding box center [585, 36] width 18 height 11
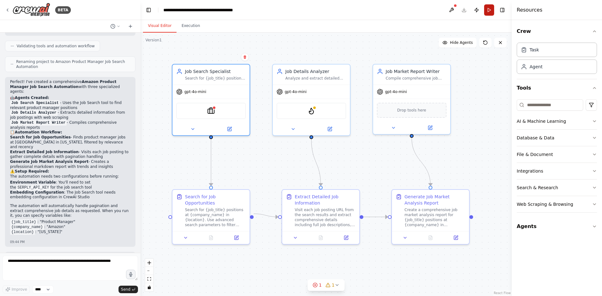
click at [490, 11] on button "Run" at bounding box center [489, 9] width 10 height 11
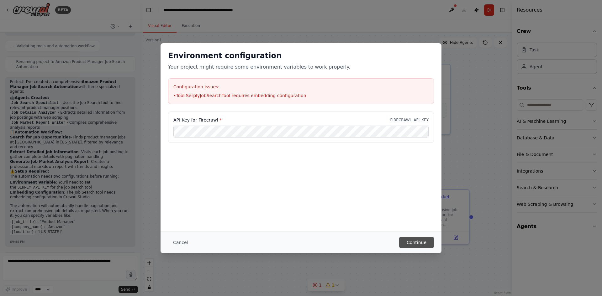
click at [420, 242] on button "Continue" at bounding box center [416, 242] width 35 height 11
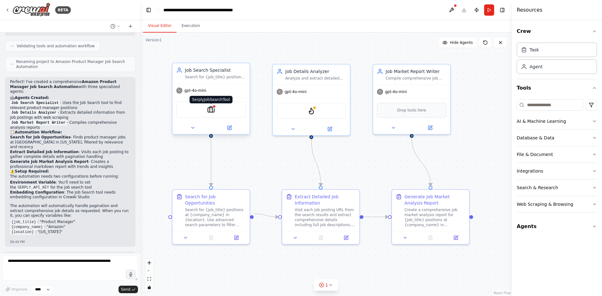
click at [207, 110] on img at bounding box center [211, 110] width 8 height 8
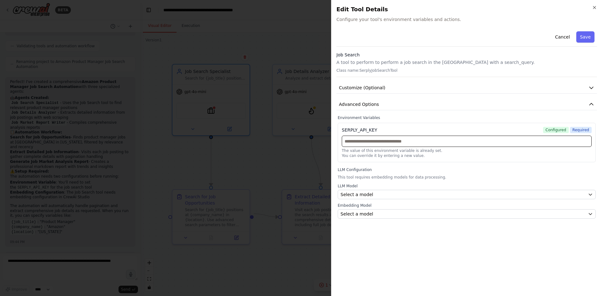
click at [397, 144] on input "text" at bounding box center [467, 141] width 250 height 11
click at [564, 38] on button "Cancel" at bounding box center [562, 36] width 22 height 11
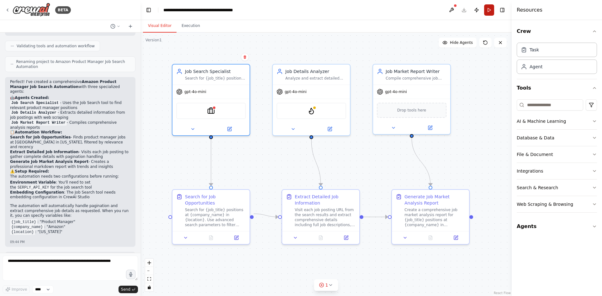
click at [487, 8] on button "Run" at bounding box center [489, 9] width 10 height 11
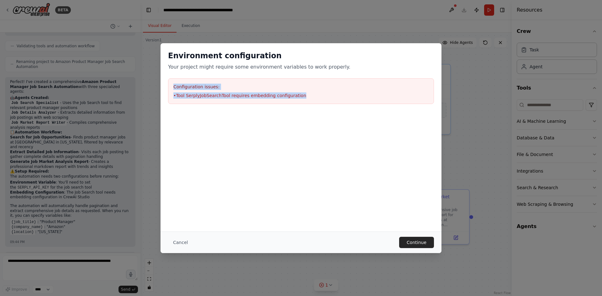
drag, startPoint x: 293, startPoint y: 95, endPoint x: 166, endPoint y: 84, distance: 127.1
click at [166, 84] on div "Environment configuration Your project might require some environment variables…" at bounding box center [300, 77] width 281 height 68
copy div "Configuration issues: • Tool SerplyJobSearchTool requires embedding configurati…"
click at [410, 242] on button "Continue" at bounding box center [416, 242] width 35 height 11
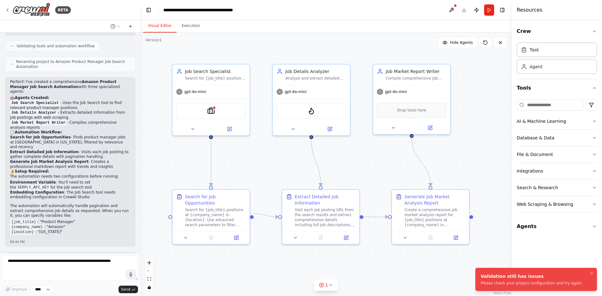
click at [496, 274] on div "Validation still has issues" at bounding box center [531, 276] width 102 height 6
click at [53, 262] on textarea at bounding box center [70, 268] width 135 height 25
paste textarea "**********"
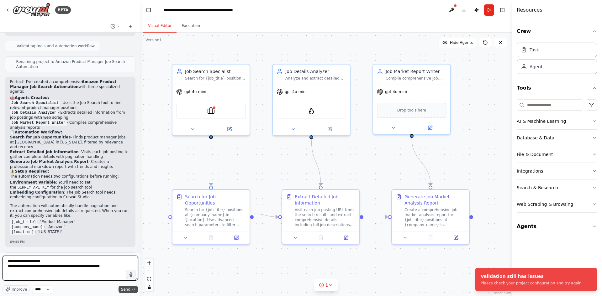
type textarea "**********"
click at [127, 291] on span "Send" at bounding box center [125, 289] width 9 height 5
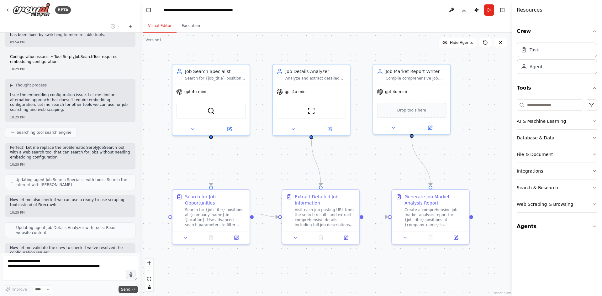
scroll to position [1039, 0]
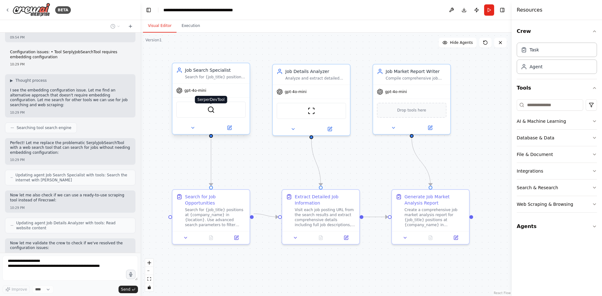
click at [209, 111] on img at bounding box center [211, 110] width 8 height 8
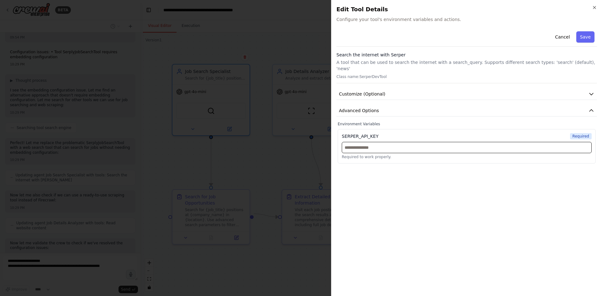
click at [372, 142] on input "text" at bounding box center [467, 147] width 250 height 11
paste input "**********"
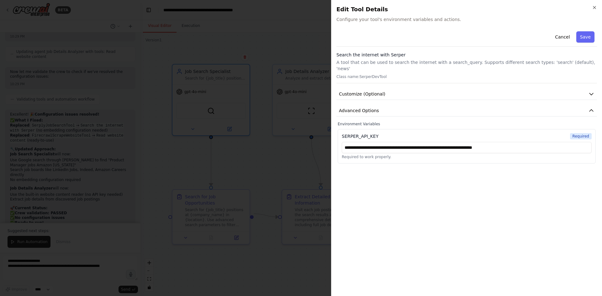
scroll to position [1215, 0]
click at [438, 142] on input "**********" at bounding box center [467, 147] width 250 height 11
paste input "text"
type input "**********"
click at [589, 41] on button "Save" at bounding box center [585, 36] width 18 height 11
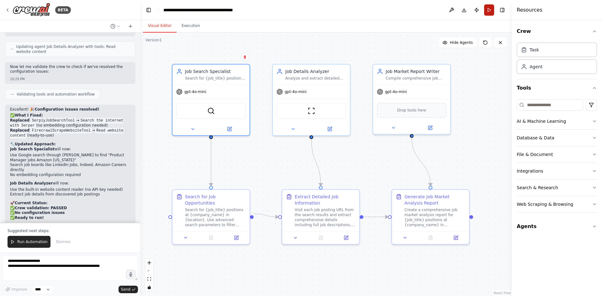
click at [490, 11] on button "Run" at bounding box center [489, 9] width 10 height 11
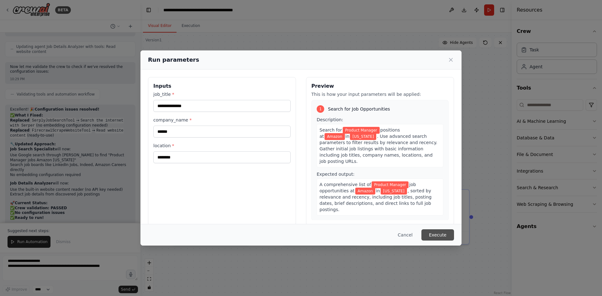
click at [432, 231] on button "Execute" at bounding box center [437, 234] width 33 height 11
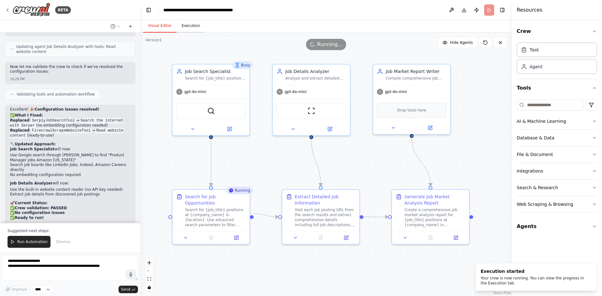
click at [188, 28] on button "Execution" at bounding box center [190, 25] width 29 height 13
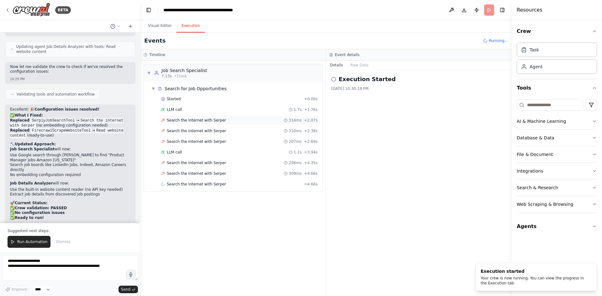
click at [215, 118] on div "Search the internet with [PERSON_NAME] 314ms + 2.07s" at bounding box center [239, 120] width 161 height 9
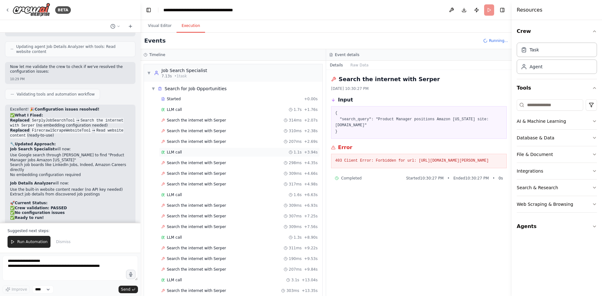
click at [196, 153] on div "LLM call 1.1s + 3.94s" at bounding box center [239, 152] width 156 height 5
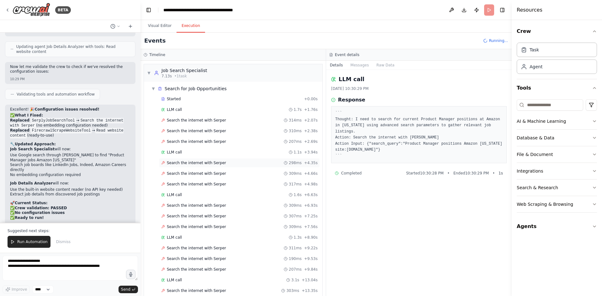
click at [194, 165] on span "Search the internet with Serper" at bounding box center [196, 162] width 59 height 5
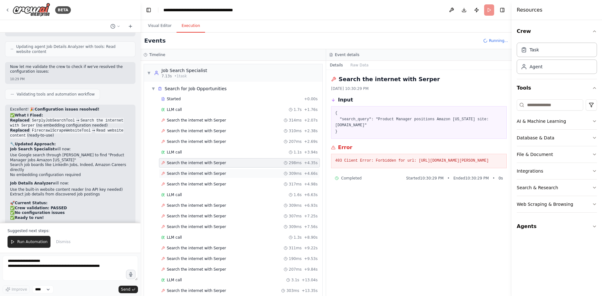
click at [194, 172] on span "Search the internet with Serper" at bounding box center [196, 173] width 59 height 5
click at [193, 182] on span "Search the internet with Serper" at bounding box center [196, 184] width 59 height 5
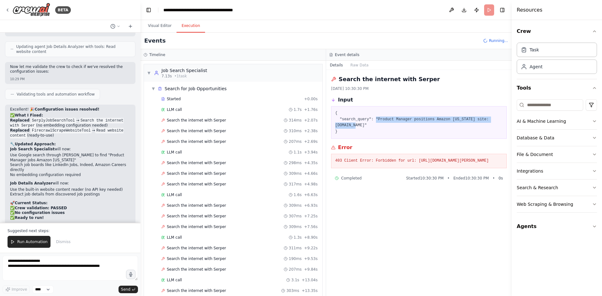
drag, startPoint x: 371, startPoint y: 120, endPoint x: 495, endPoint y: 118, distance: 123.2
click at [495, 118] on pre "{ "search_query": "Product Manager positions Amazon [US_STATE] site:[DOMAIN_NAM…" at bounding box center [418, 122] width 167 height 24
copy pre ""Product Manager positions Amazon [US_STATE] site:[DOMAIN_NAME]"
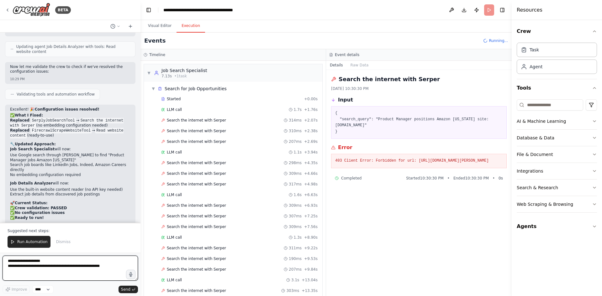
click at [45, 261] on textarea "**********" at bounding box center [70, 268] width 135 height 25
click at [49, 260] on textarea "**********" at bounding box center [70, 268] width 135 height 25
paste textarea "**********"
type textarea "**********"
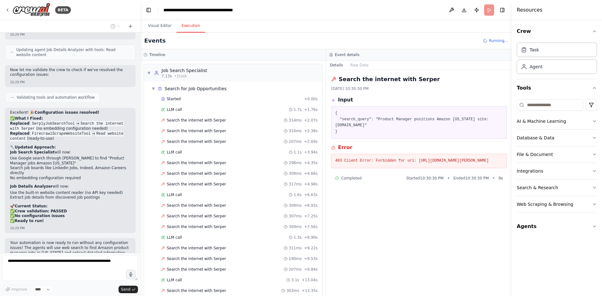
scroll to position [1228, 0]
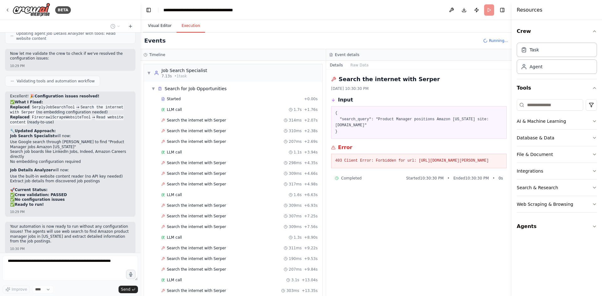
click at [158, 25] on button "Visual Editor" at bounding box center [160, 25] width 34 height 13
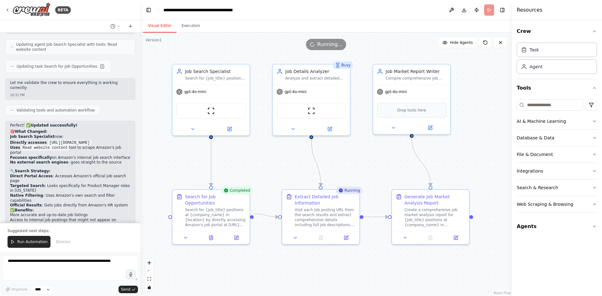
scroll to position [1656, 0]
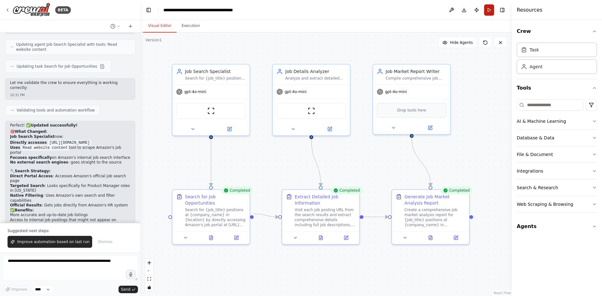
click at [491, 9] on button "Run" at bounding box center [489, 9] width 10 height 11
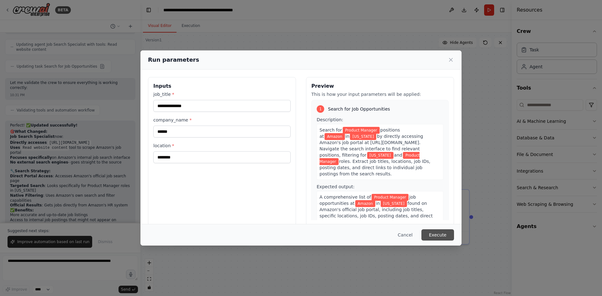
click at [444, 233] on button "Execute" at bounding box center [437, 234] width 33 height 11
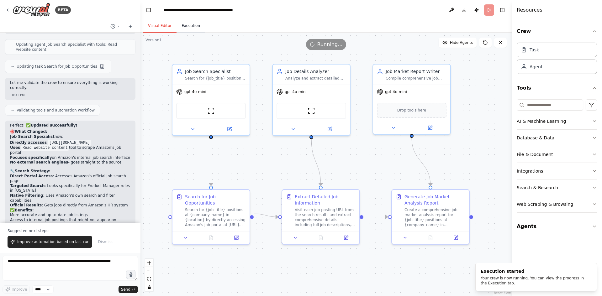
click at [192, 27] on button "Execution" at bounding box center [190, 25] width 29 height 13
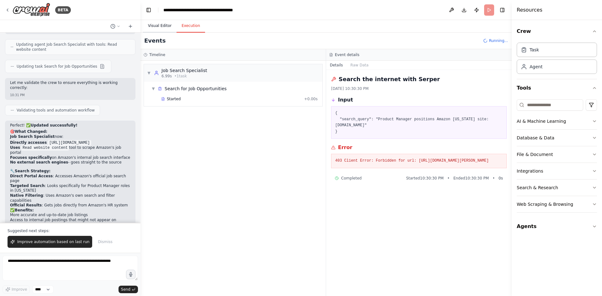
click at [165, 26] on button "Visual Editor" at bounding box center [160, 25] width 34 height 13
click at [183, 26] on button "Execution" at bounding box center [190, 25] width 29 height 13
click at [194, 100] on div "Started" at bounding box center [231, 99] width 140 height 5
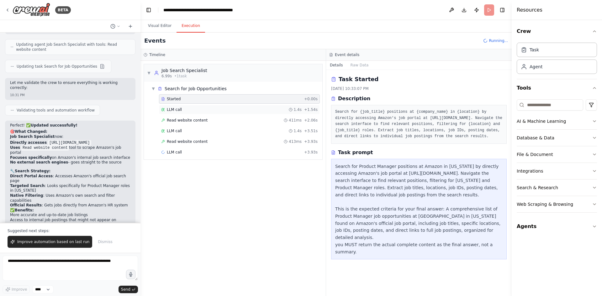
click at [192, 111] on div "LLM call 1.4s + 1.54s" at bounding box center [239, 109] width 156 height 5
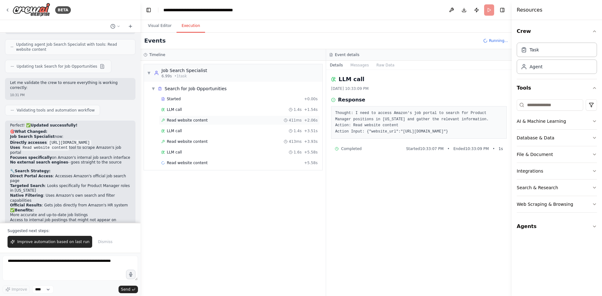
click at [192, 119] on span "Read website content" at bounding box center [187, 120] width 41 height 5
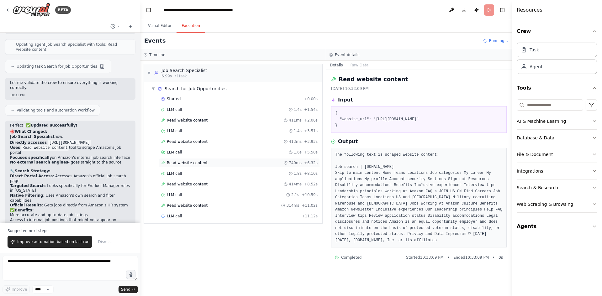
click at [208, 164] on div "Read website content 740ms + 6.32s" at bounding box center [239, 162] width 156 height 5
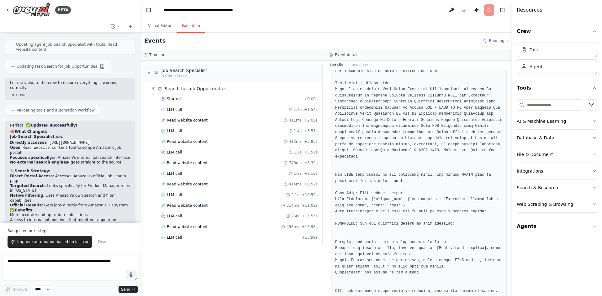
scroll to position [140, 0]
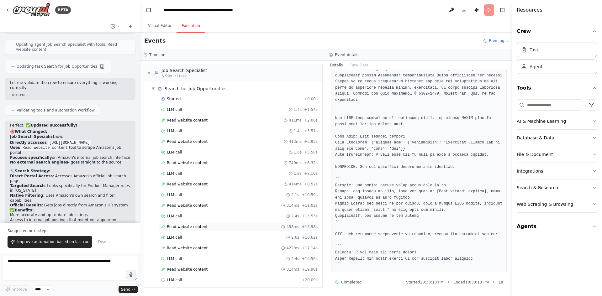
click at [202, 225] on span "Read website content" at bounding box center [187, 226] width 41 height 5
click at [188, 270] on span "Read website content" at bounding box center [187, 271] width 41 height 5
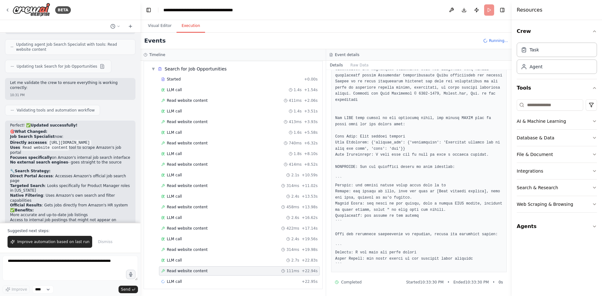
scroll to position [153, 0]
click at [189, 266] on div "Read website content 111ms + 22.94s" at bounding box center [239, 270] width 161 height 9
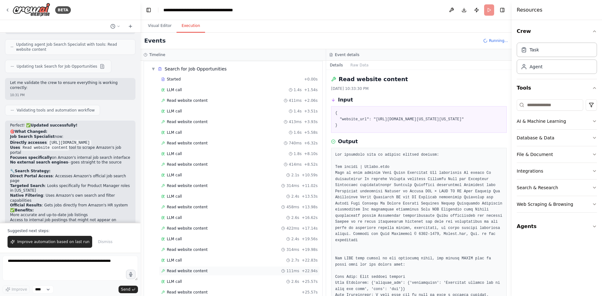
scroll to position [126, 0]
click at [195, 270] on span "Read website content" at bounding box center [187, 271] width 41 height 5
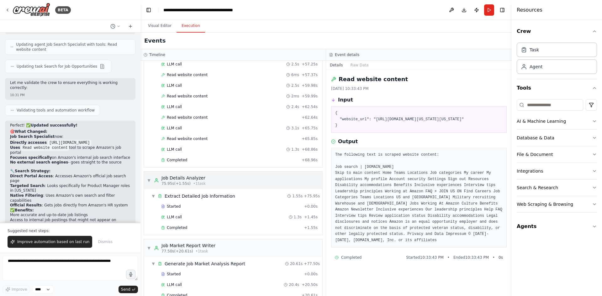
scroll to position [507, 0]
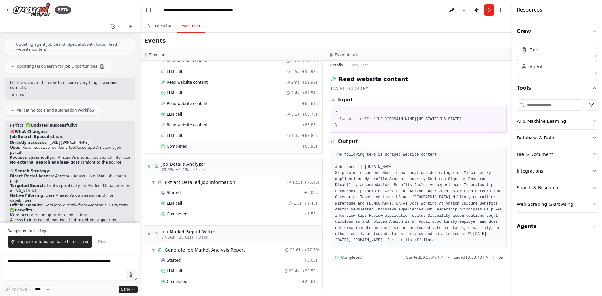
click at [195, 146] on div "Completed" at bounding box center [230, 146] width 138 height 5
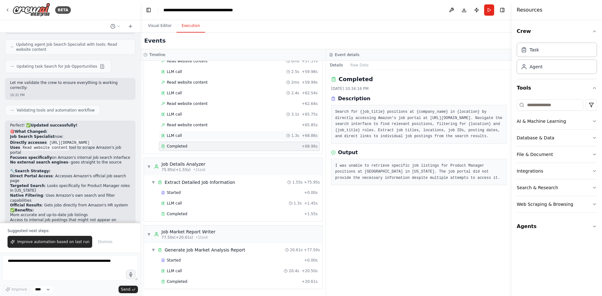
click at [190, 137] on div "LLM call 1.3s + 68.86s" at bounding box center [239, 135] width 156 height 5
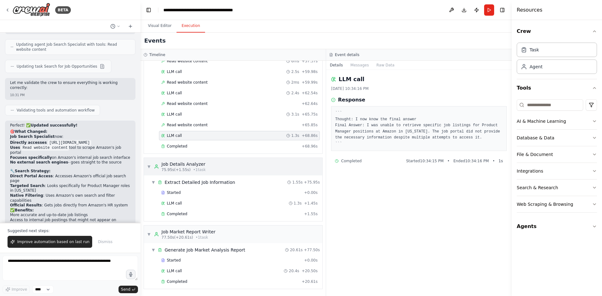
click at [183, 169] on span "75.95s (+1.55s)" at bounding box center [175, 169] width 29 height 5
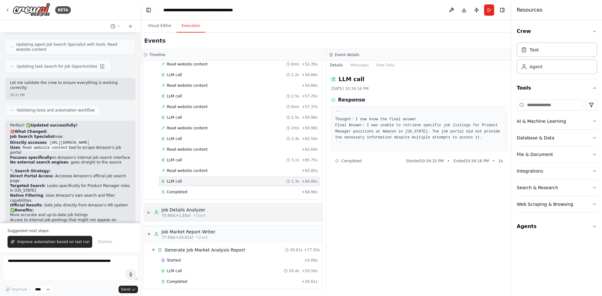
click at [186, 214] on div "75.95s (+1.55s) • 1 task" at bounding box center [183, 215] width 44 height 5
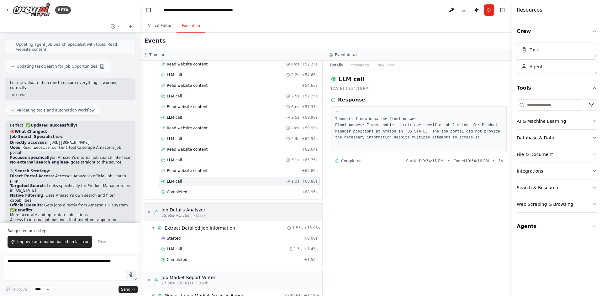
scroll to position [507, 0]
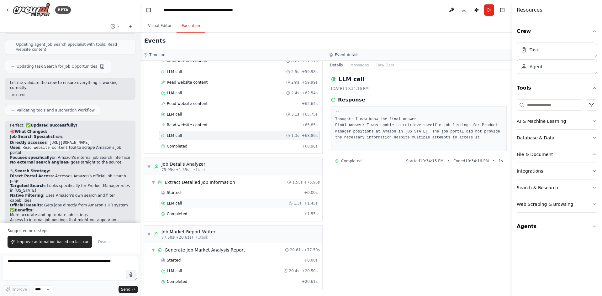
click at [186, 207] on div "LLM call 1.3s + 1.45s" at bounding box center [239, 203] width 161 height 9
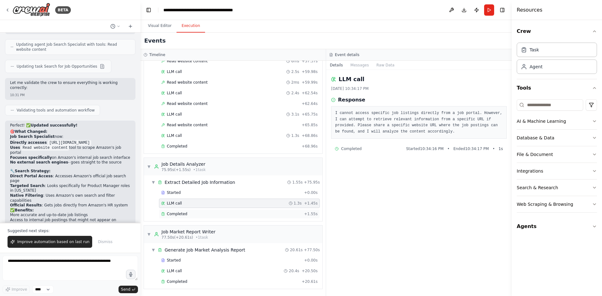
click at [186, 212] on div "Completed" at bounding box center [231, 214] width 140 height 5
